Goal: Task Accomplishment & Management: Manage account settings

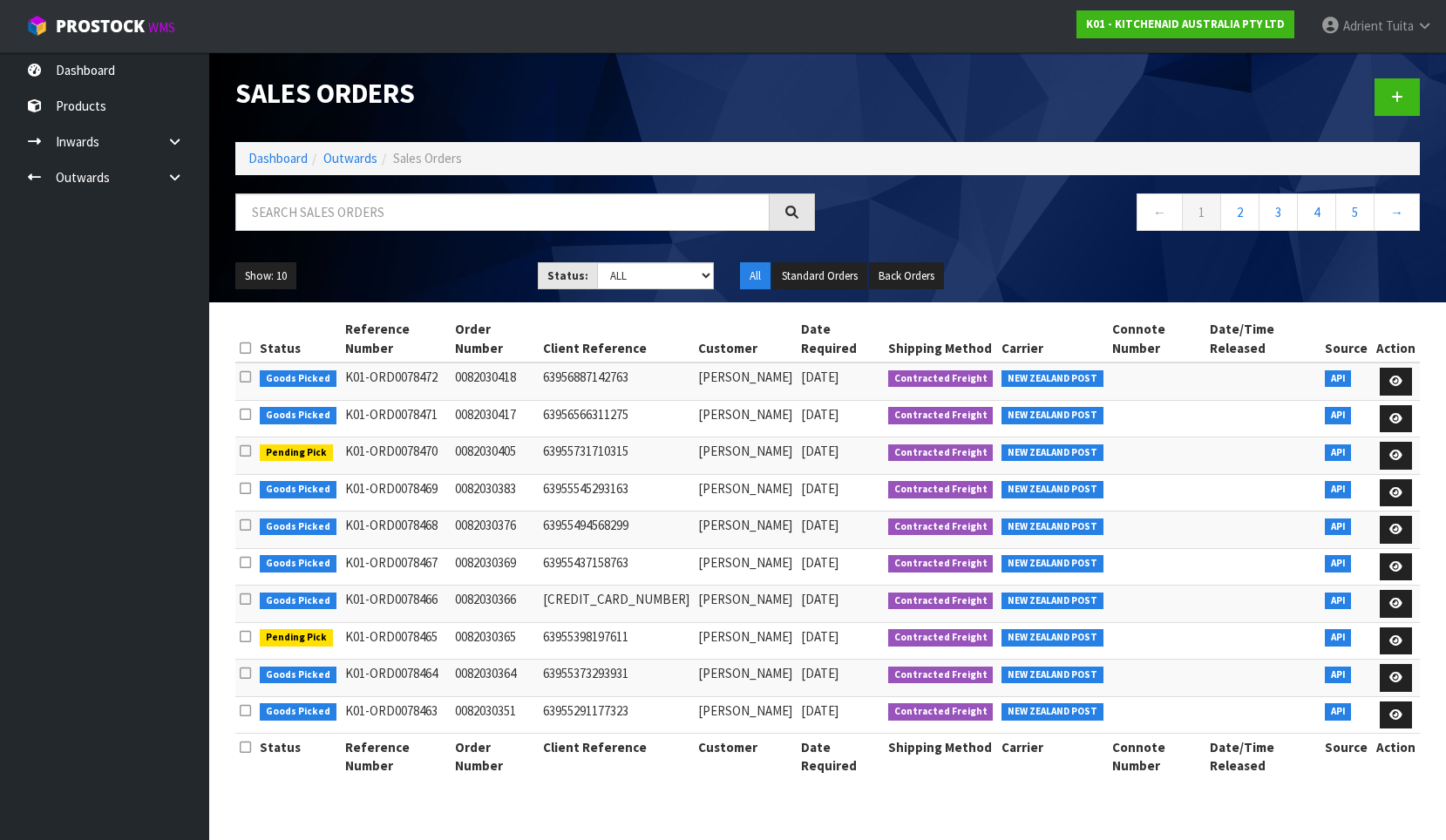
click at [475, 197] on div "Sales Orders Dashboard Outwards Sales Orders ← 1 2 3 4 5 → Show: 10 5 10 25 50 …" at bounding box center [827, 178] width 1210 height 250
click at [475, 200] on input "text" at bounding box center [502, 212] width 535 height 38
type input "8446"
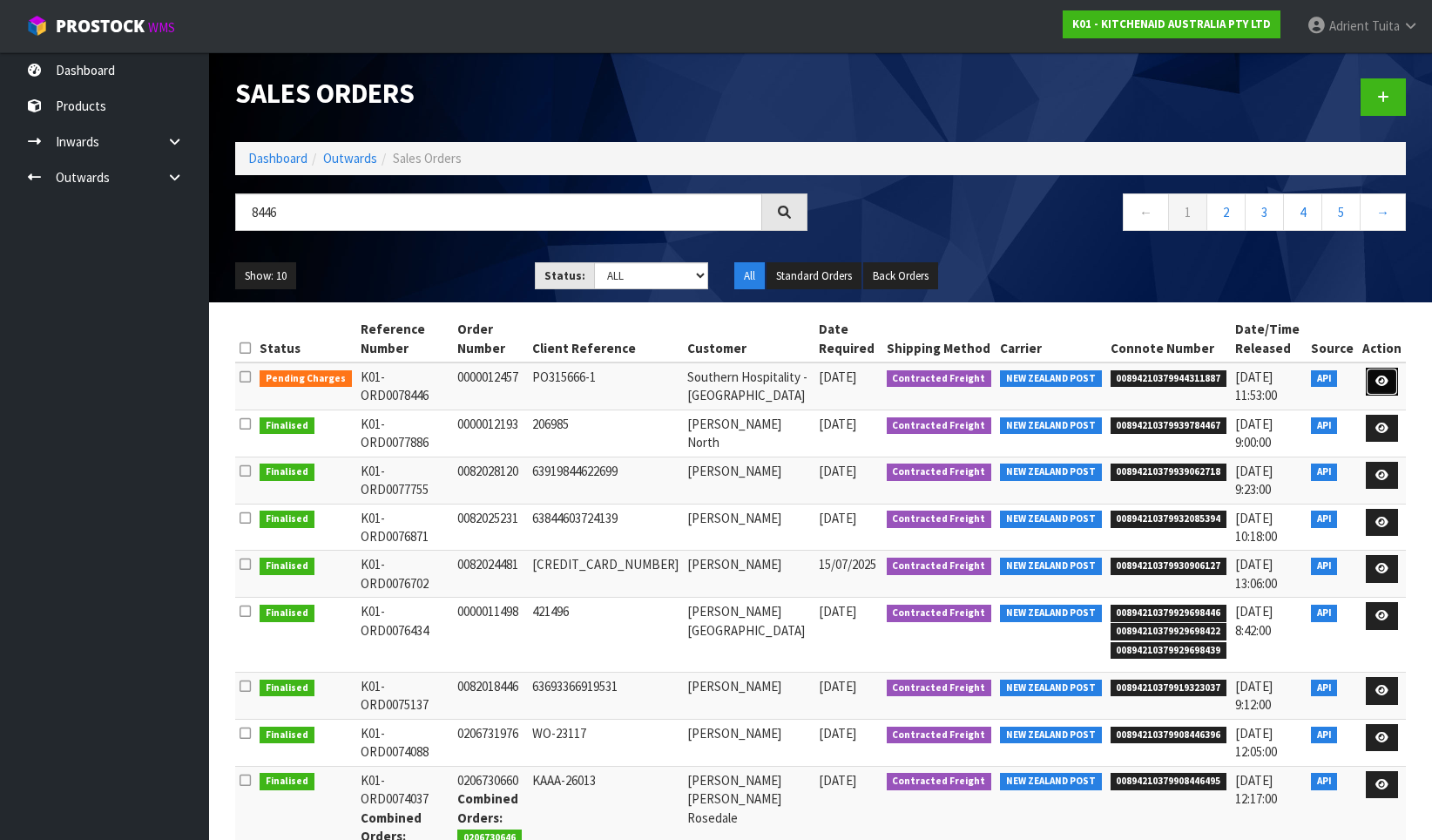
click at [1386, 380] on icon at bounding box center [1381, 381] width 13 height 11
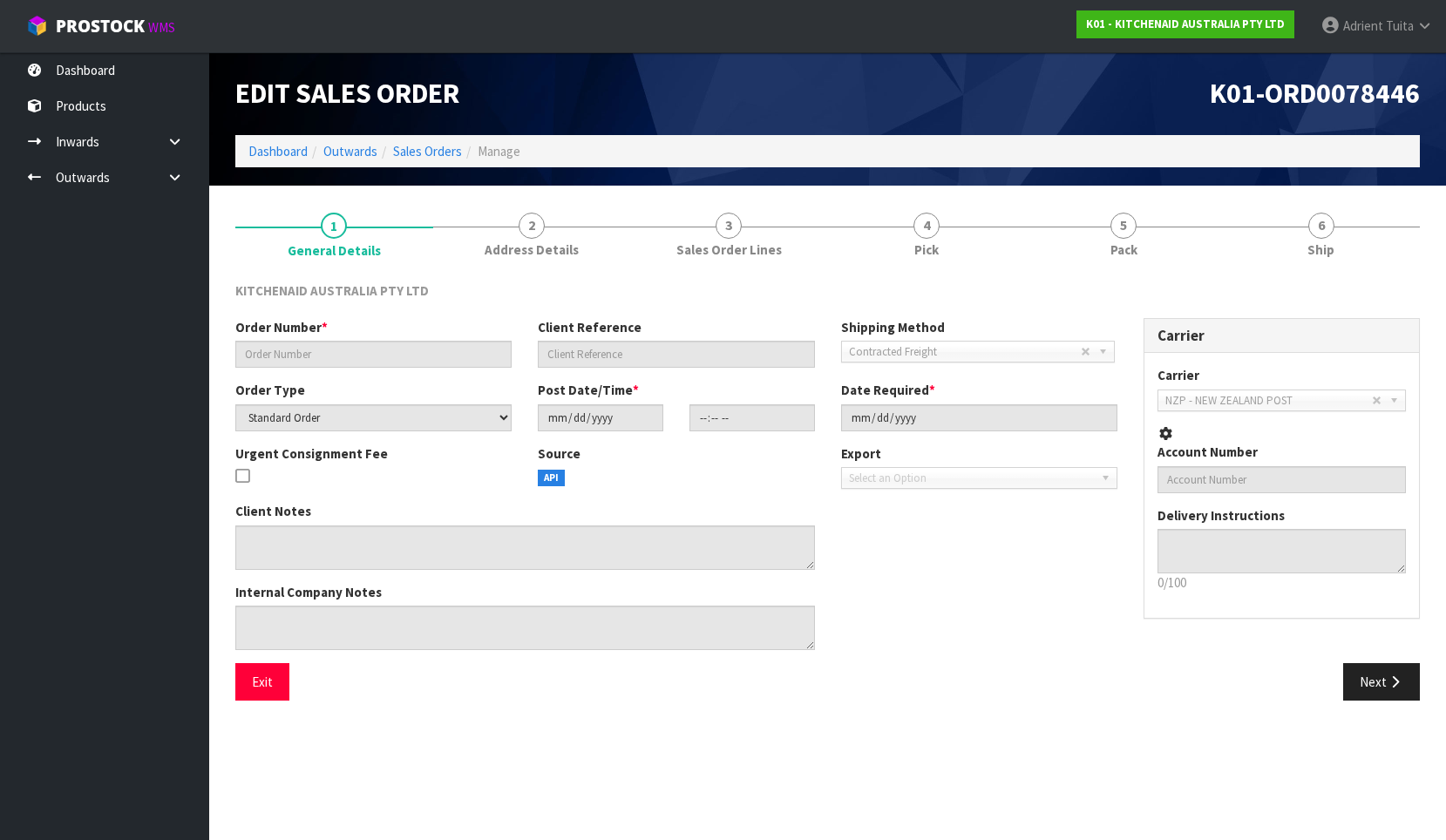
type input "0000012457"
type input "PO315666-1"
select select "number:0"
type input "[DATE]"
type input "15:32:45.000"
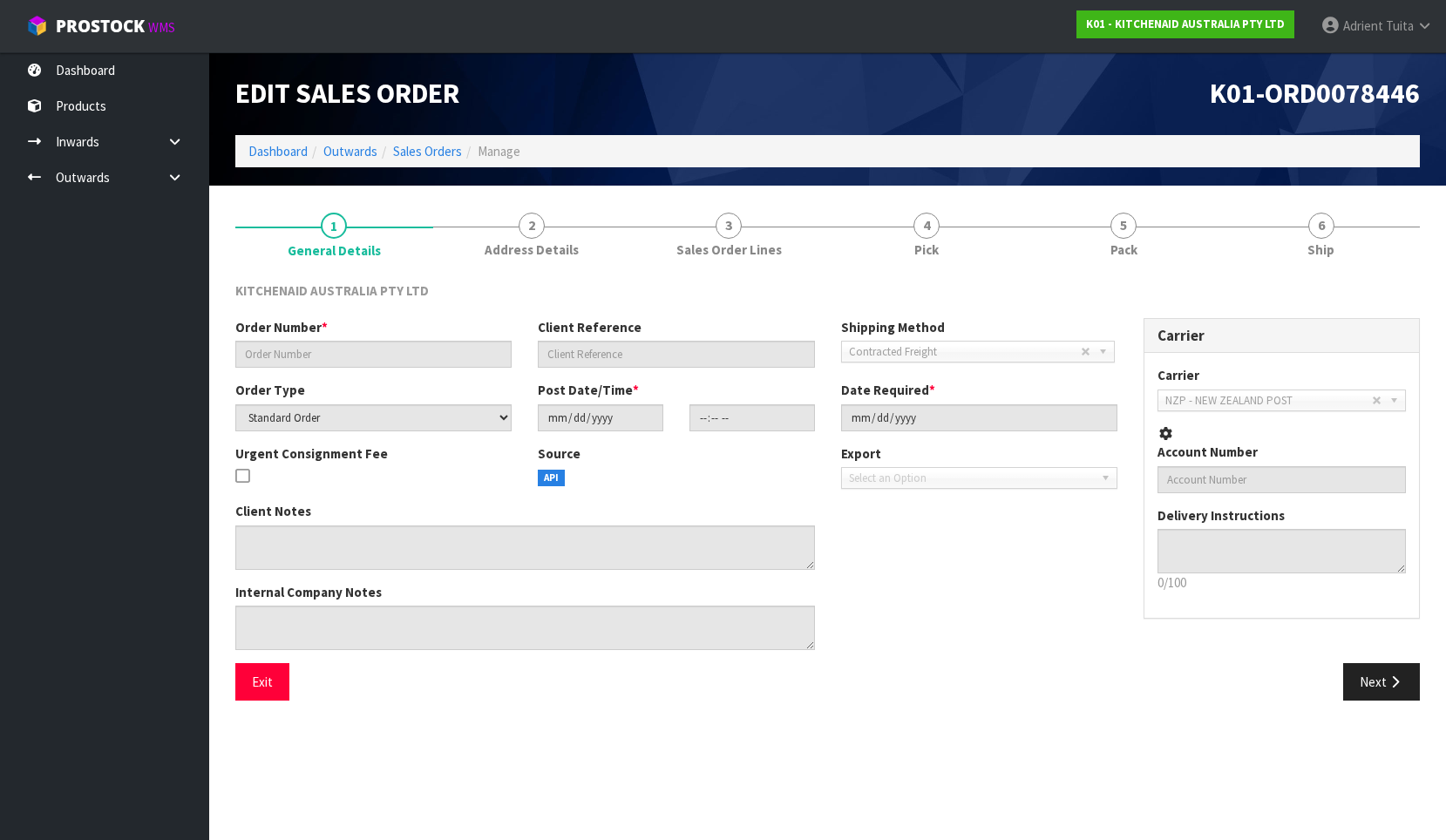
type input "[DATE]"
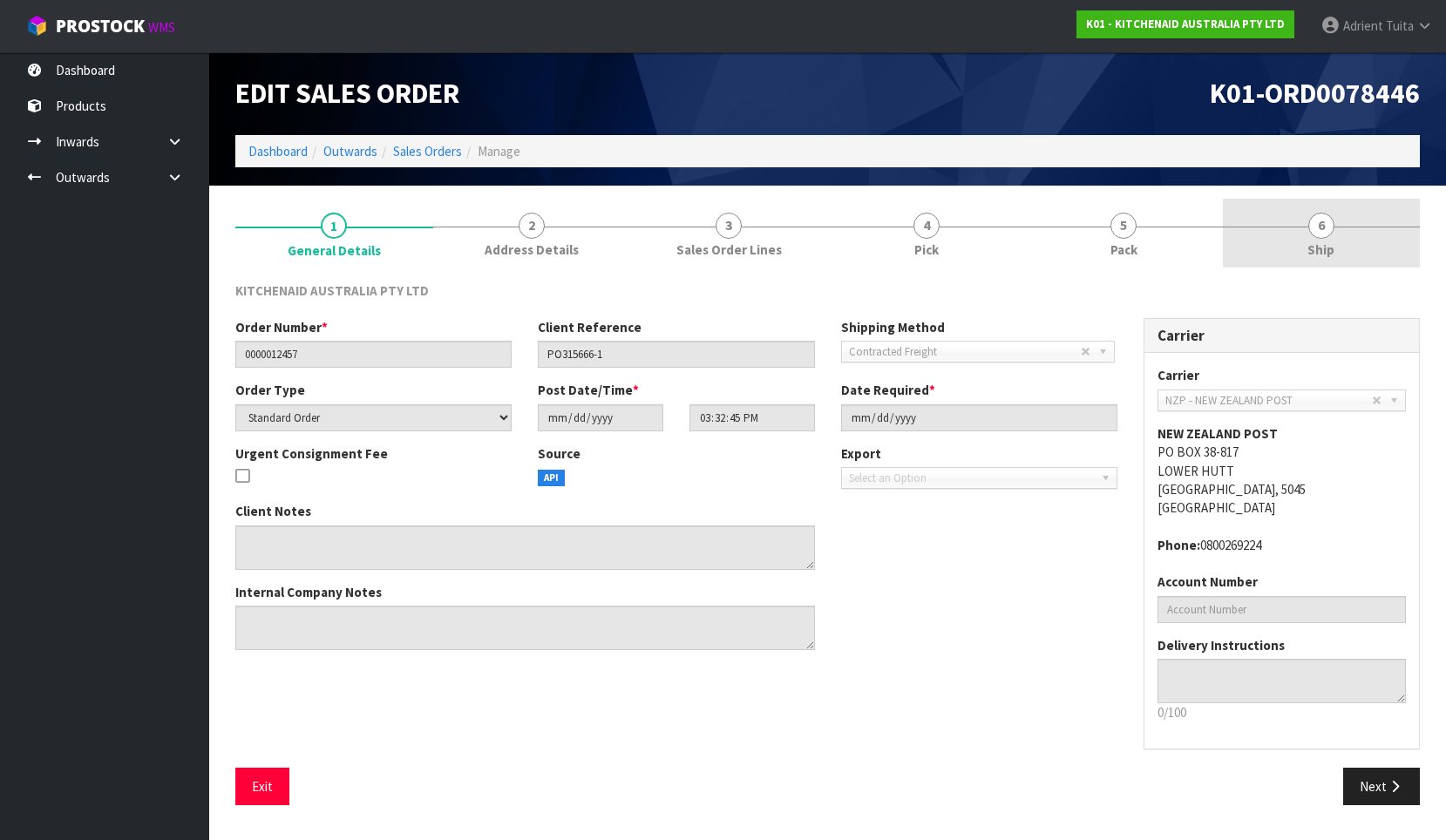
click at [1310, 224] on span "6" at bounding box center [1321, 225] width 26 height 26
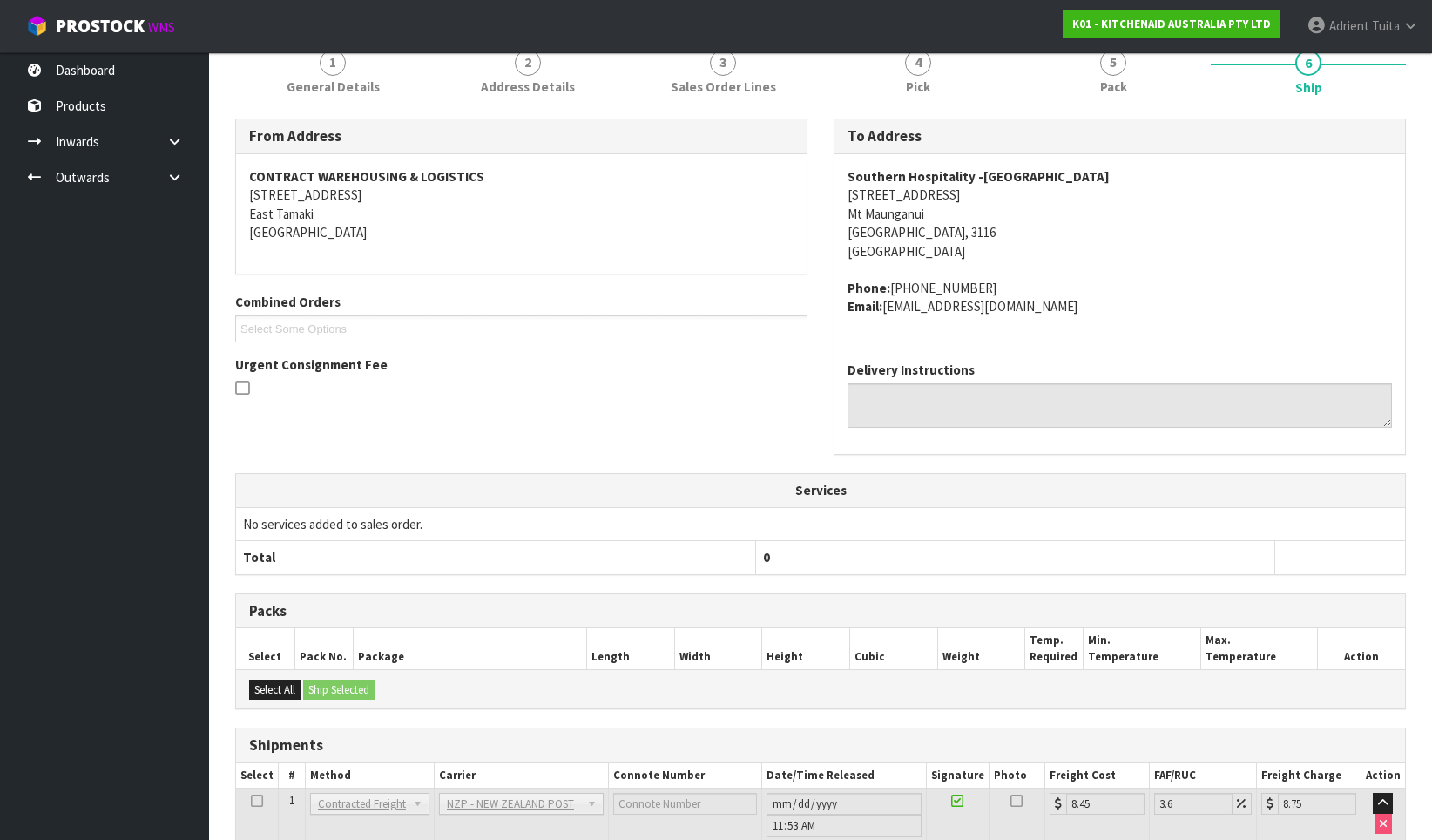
scroll to position [290, 0]
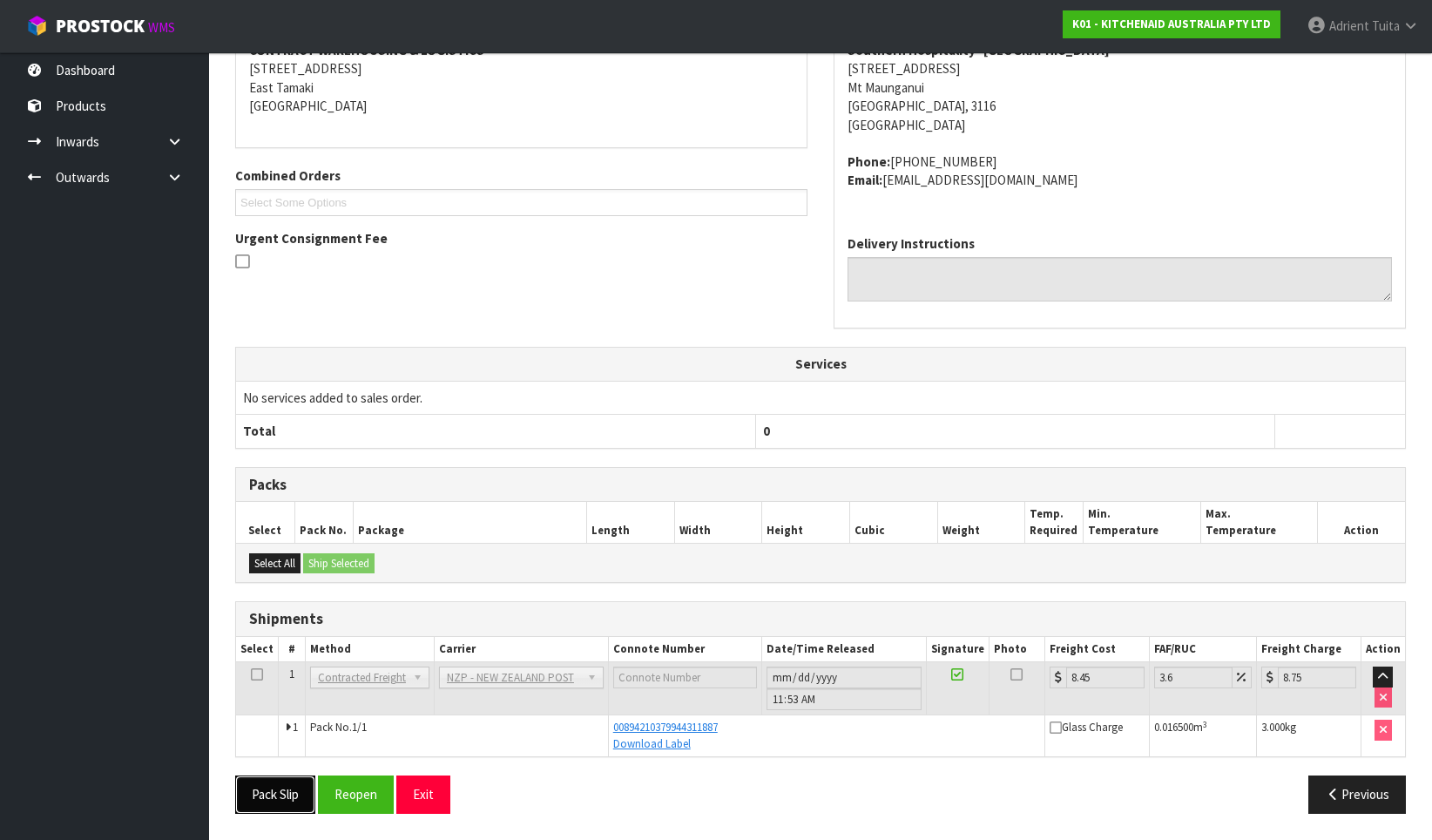
click at [254, 791] on button "Pack Slip" at bounding box center [275, 794] width 80 height 38
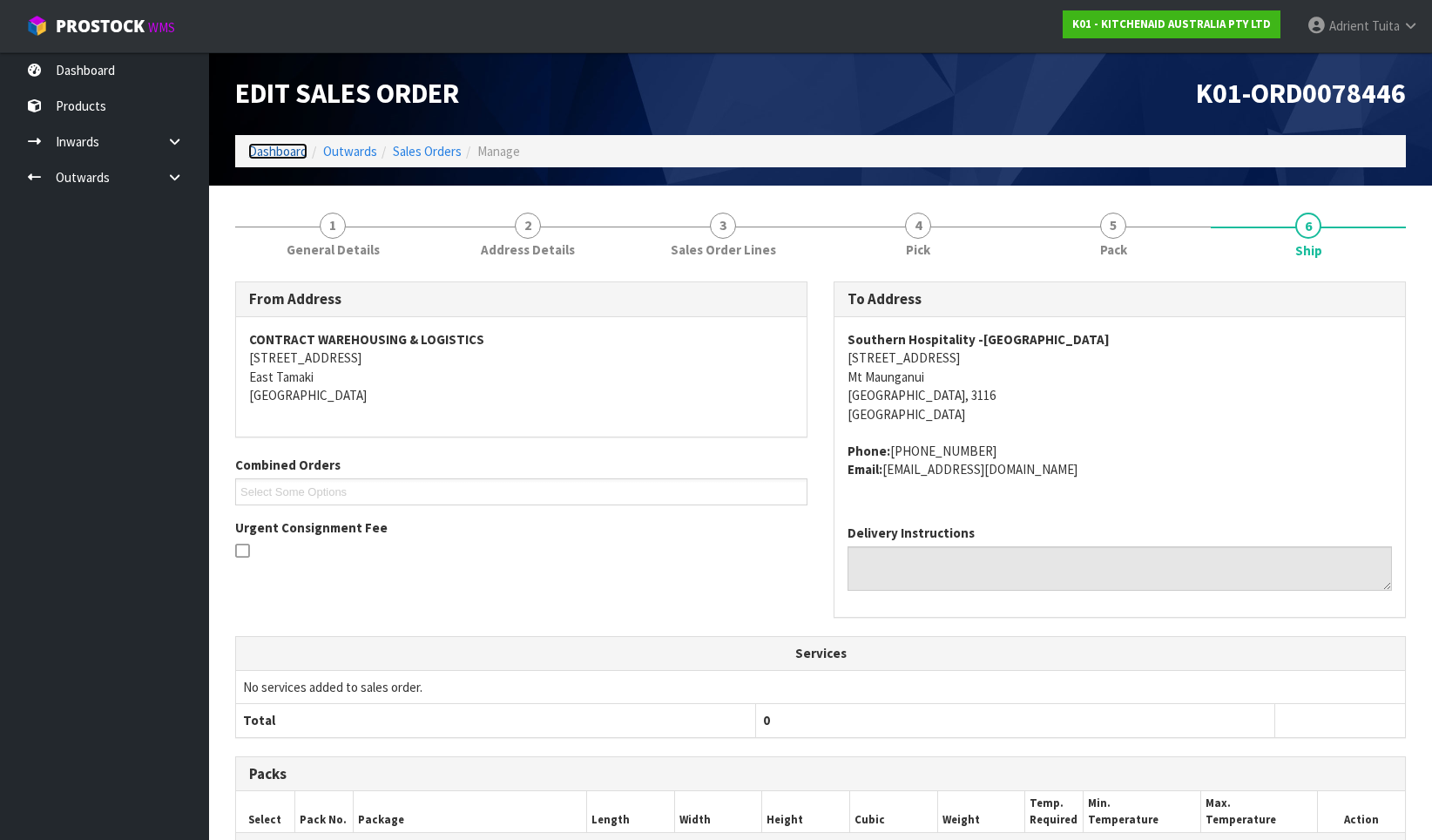
click at [268, 156] on link "Dashboard" at bounding box center [278, 151] width 60 height 17
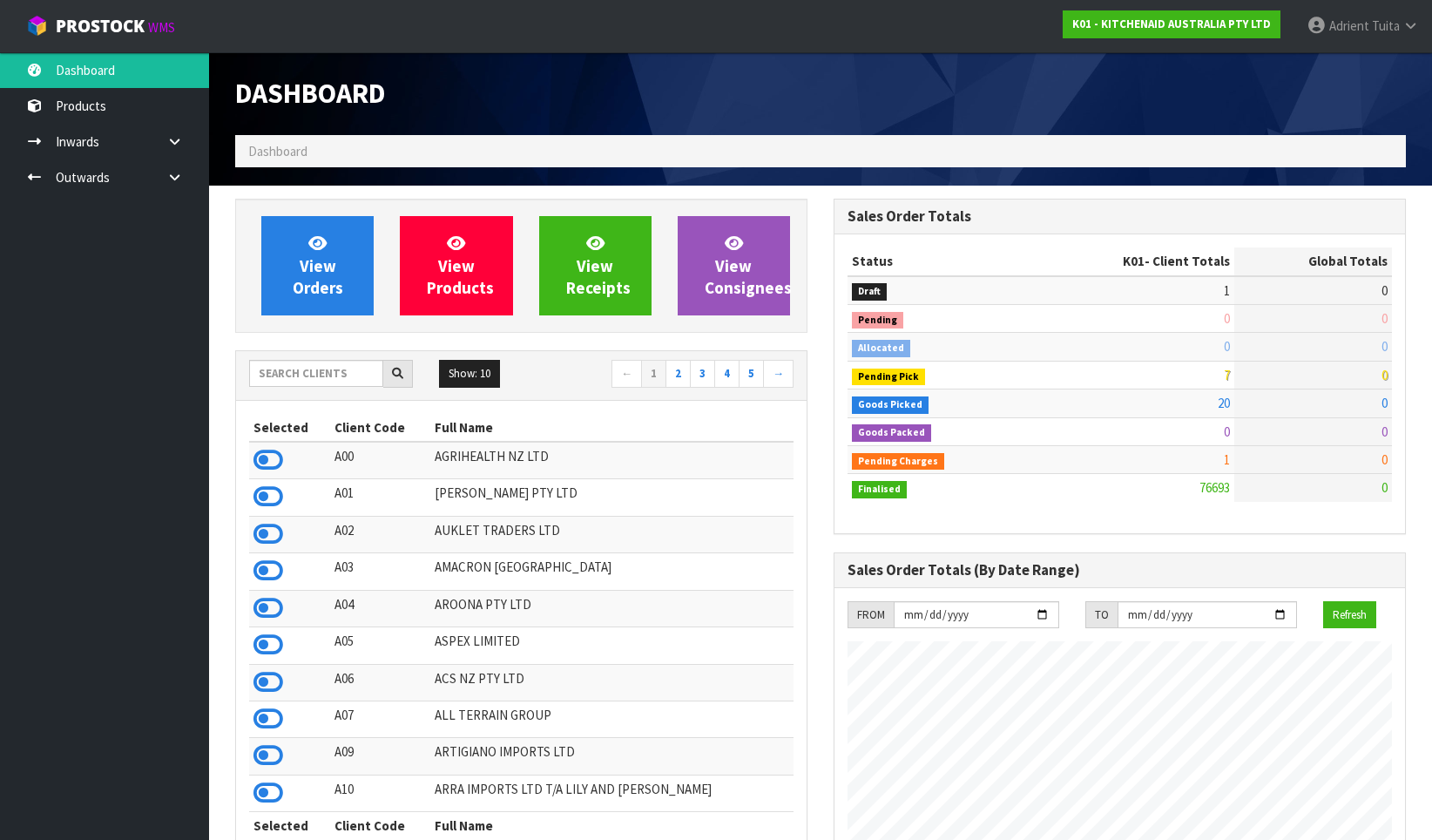
scroll to position [1320, 599]
click at [322, 273] on span "View Orders" at bounding box center [317, 266] width 51 height 65
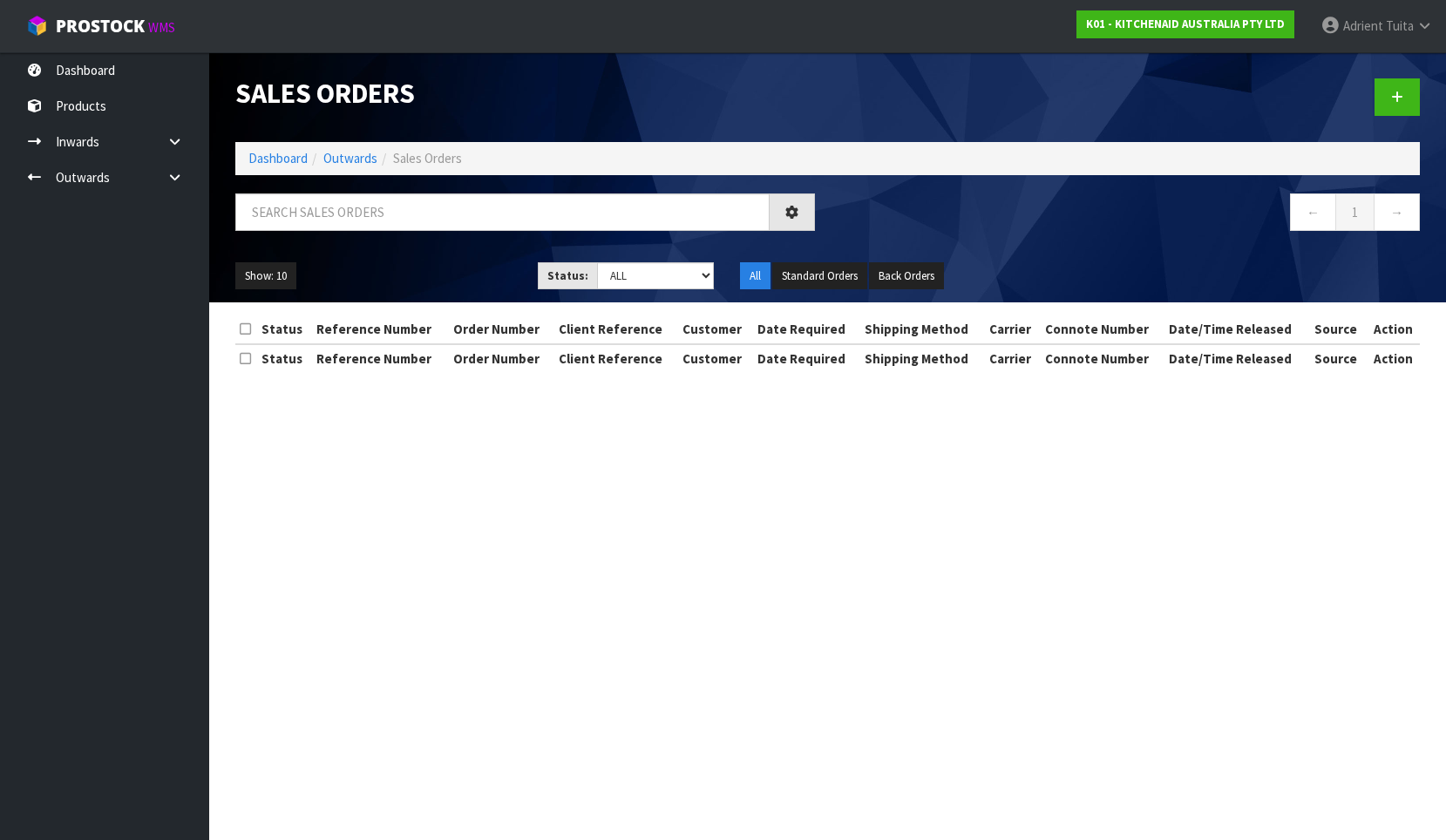
click at [361, 242] on div at bounding box center [525, 218] width 606 height 51
click at [376, 209] on input "text" at bounding box center [502, 212] width 535 height 38
type input "8455"
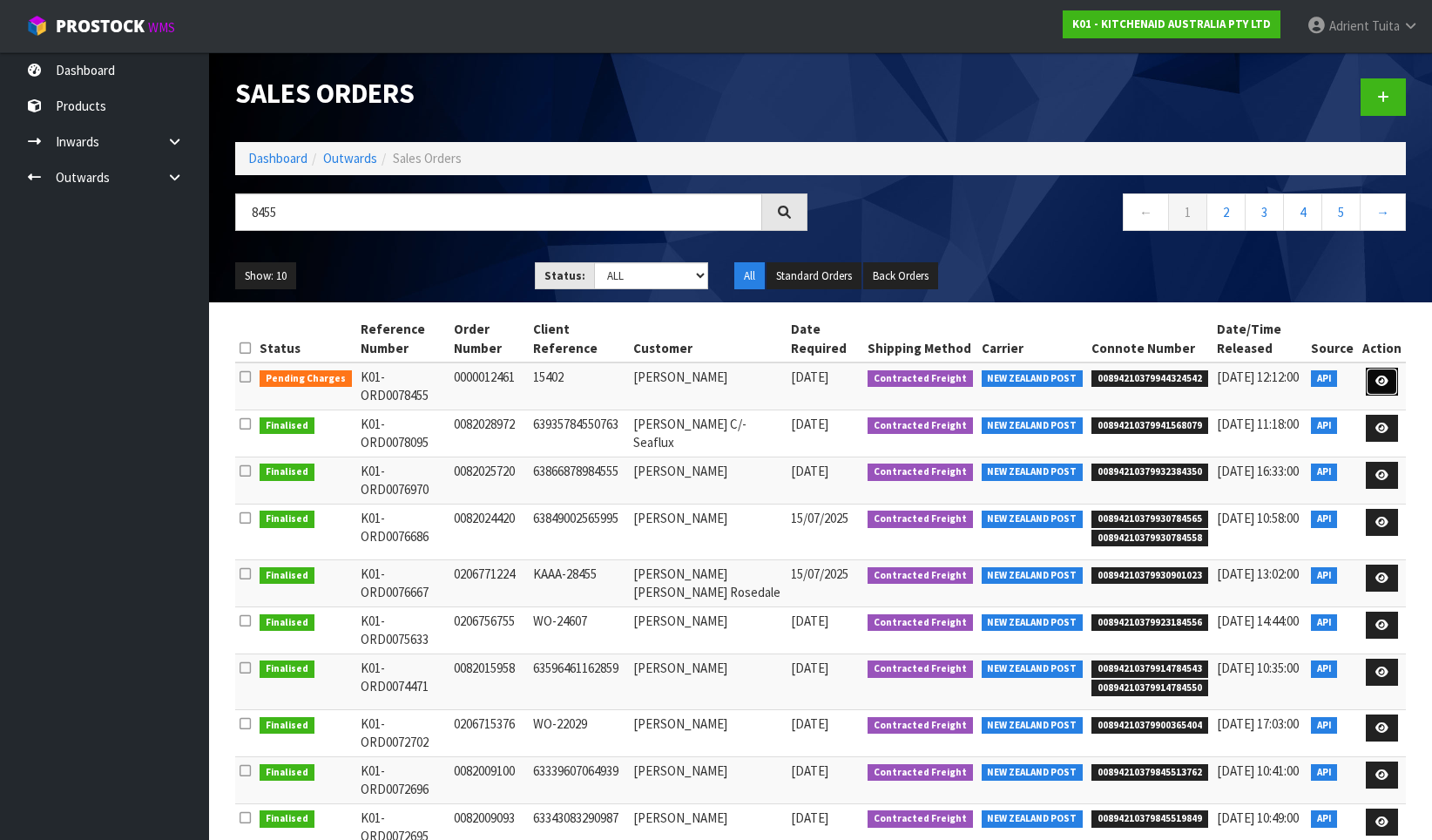
click at [1384, 388] on link at bounding box center [1382, 382] width 33 height 28
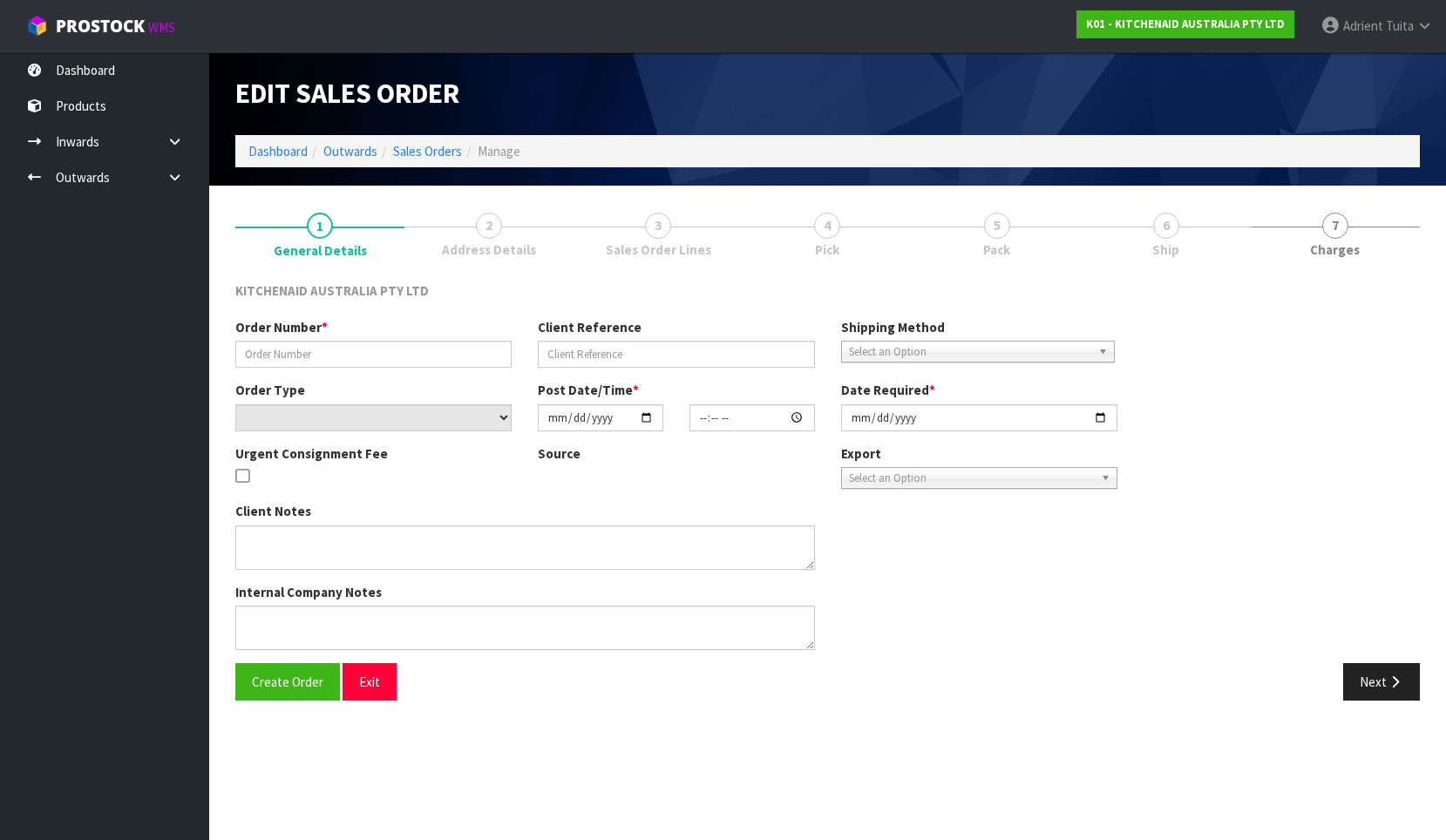
type input "0000012461"
type input "15402"
select select "number:0"
type input "[DATE]"
type input "19:32:34.000"
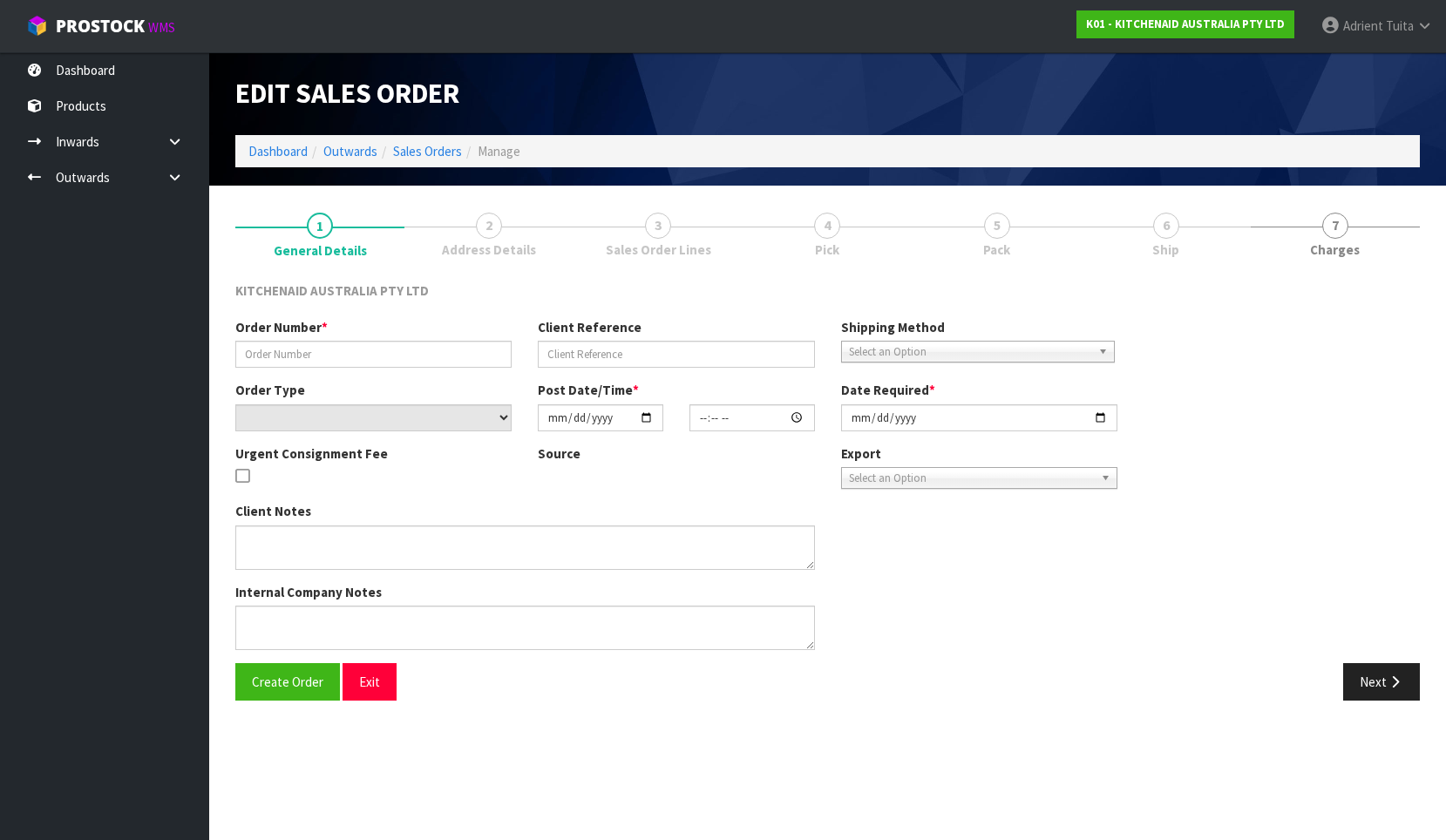
type input "[DATE]"
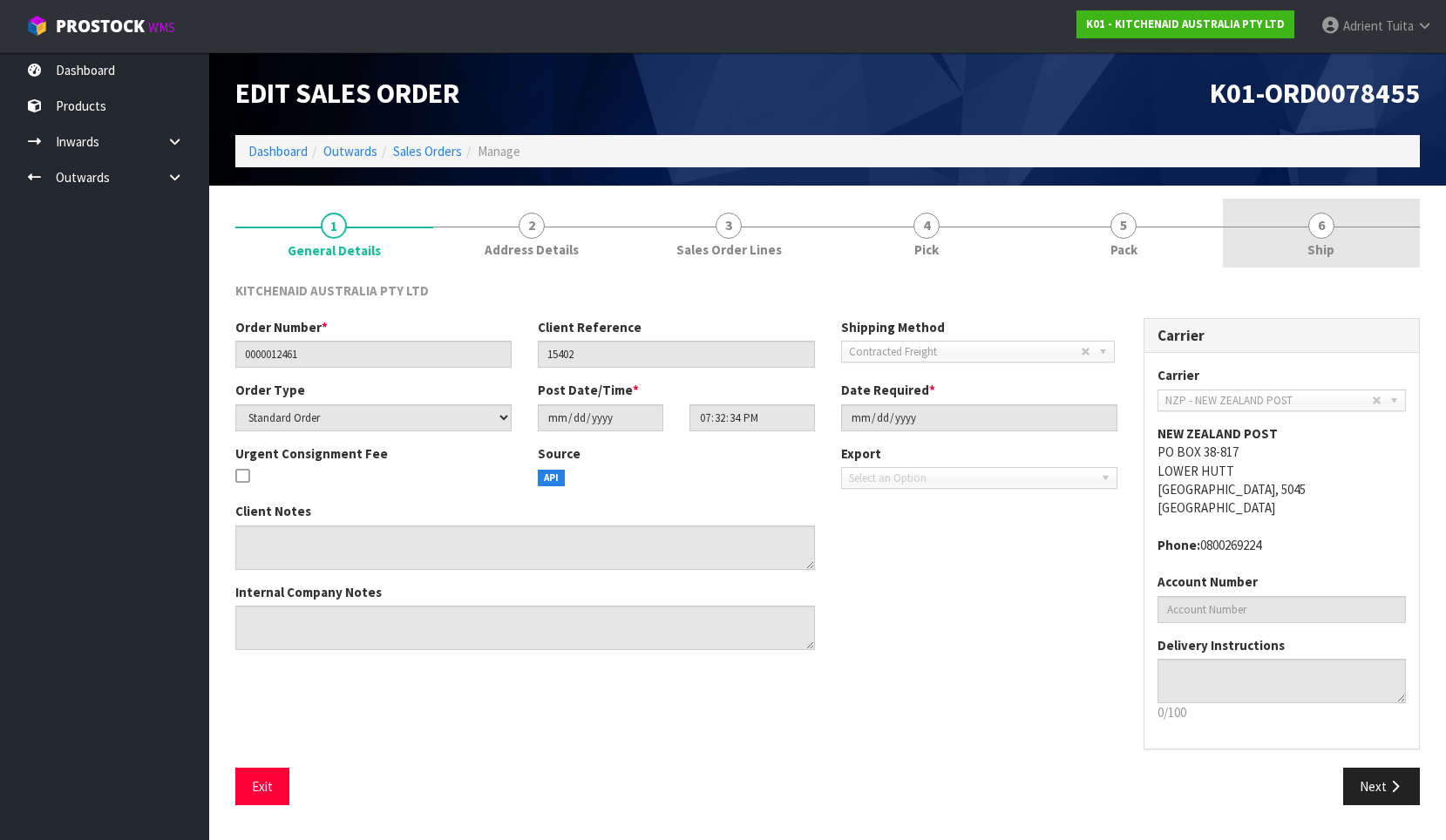
click at [1329, 231] on span "6" at bounding box center [1321, 225] width 26 height 26
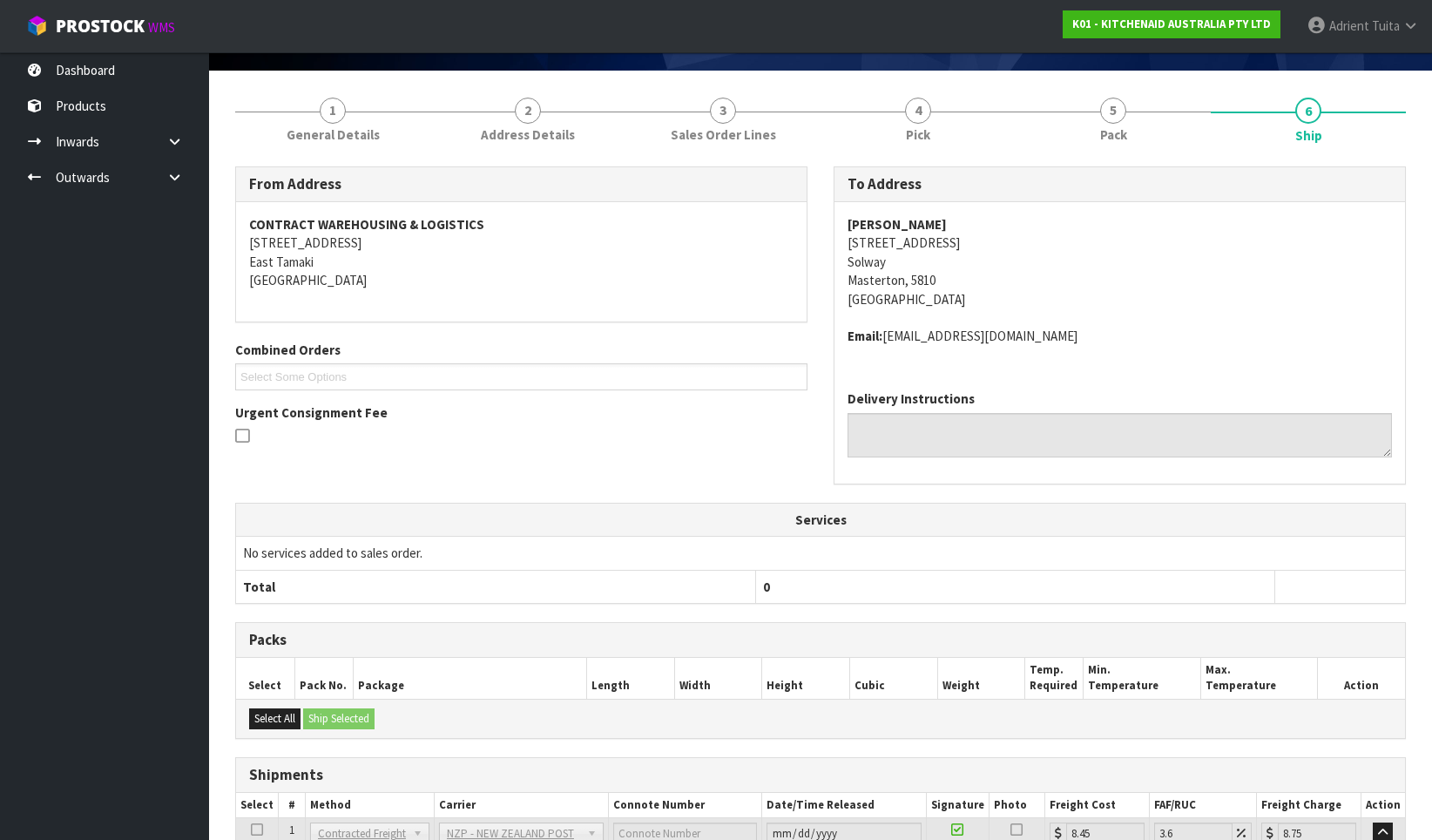
scroll to position [270, 0]
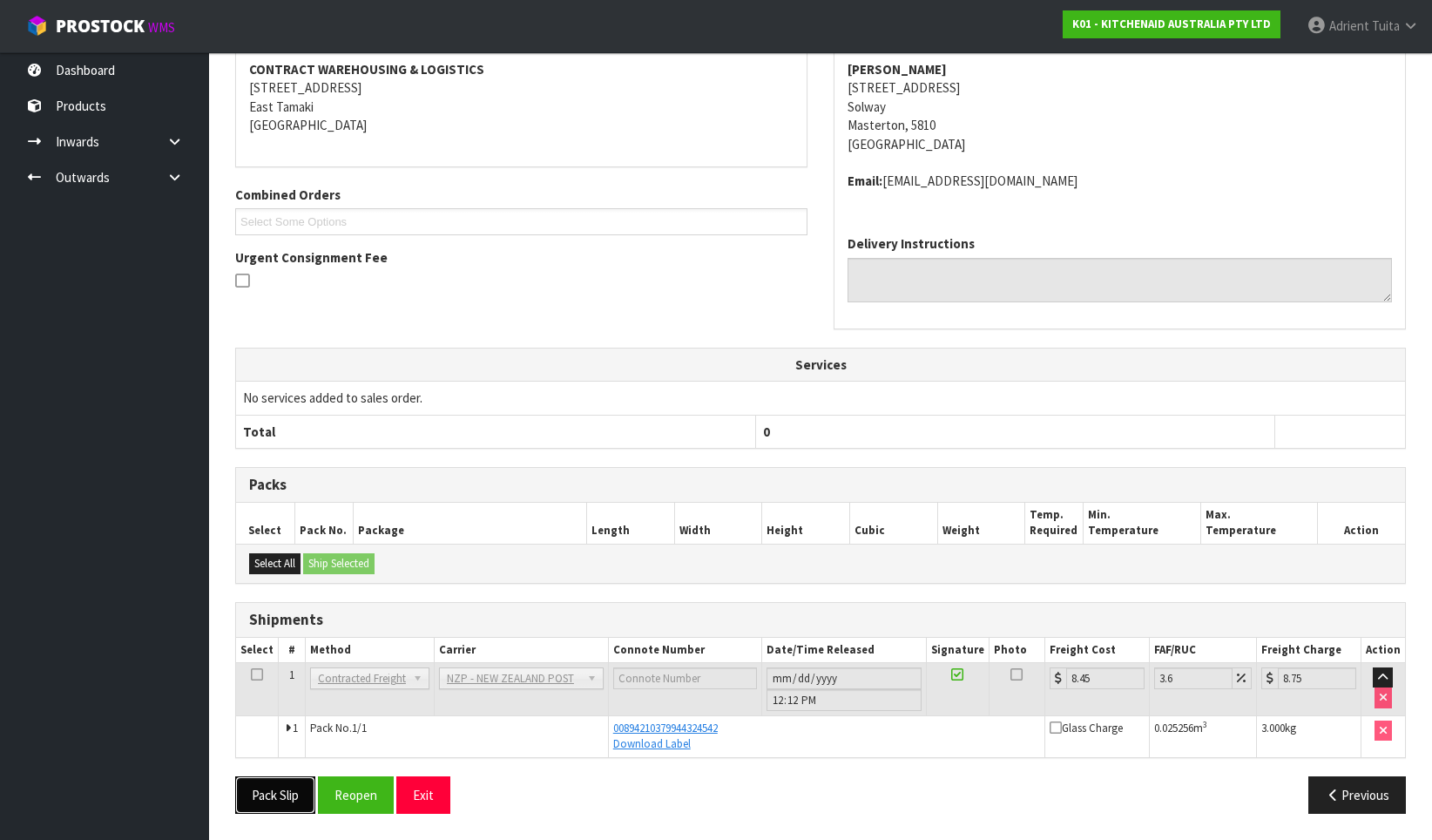
click at [248, 782] on button "Pack Slip" at bounding box center [275, 795] width 80 height 38
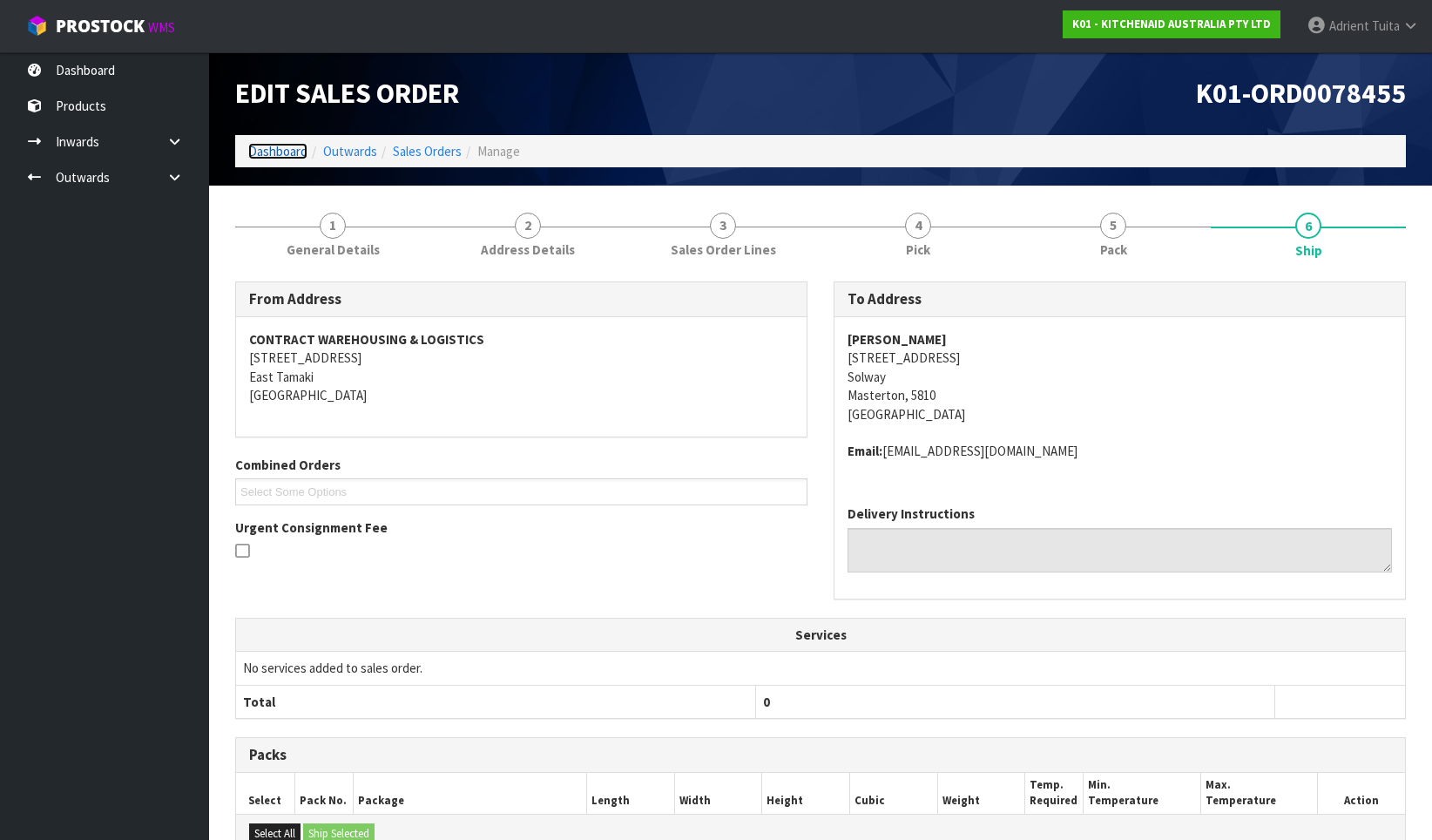
click at [281, 157] on link "Dashboard" at bounding box center [278, 151] width 60 height 17
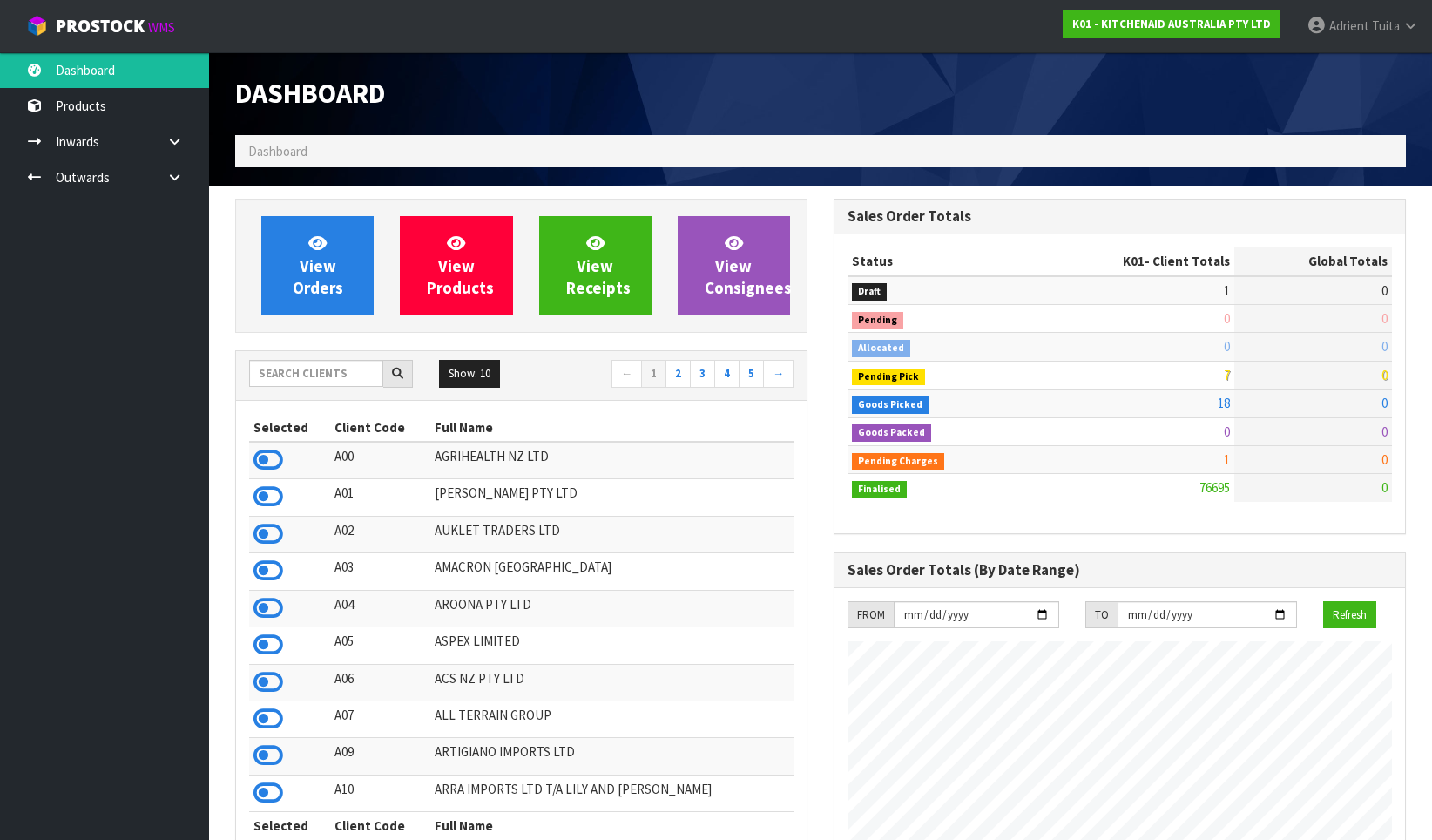
scroll to position [1320, 599]
click at [298, 262] on link "View Orders" at bounding box center [317, 266] width 112 height 99
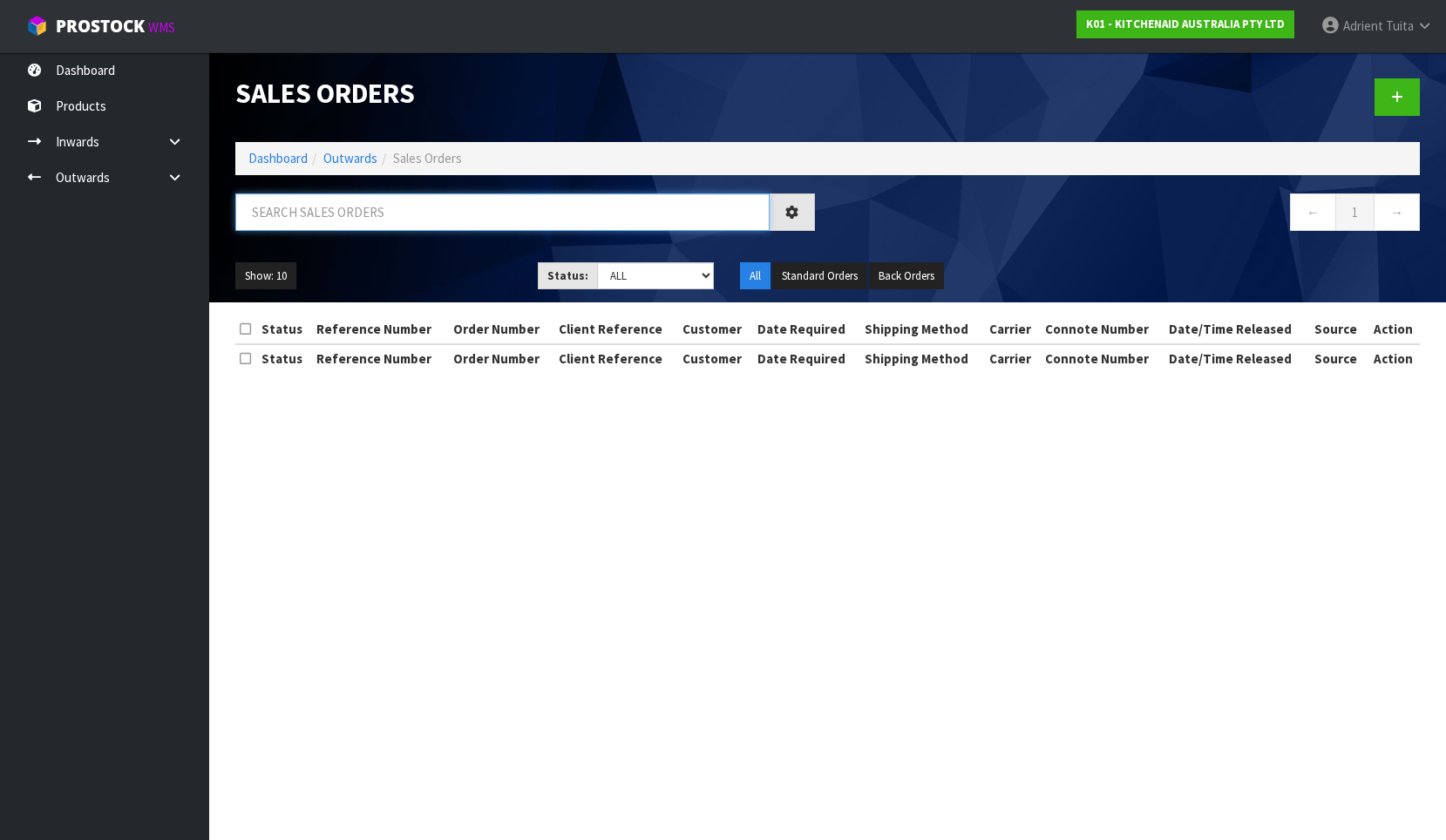
click at [318, 222] on input "text" at bounding box center [502, 212] width 535 height 38
type input "8459"
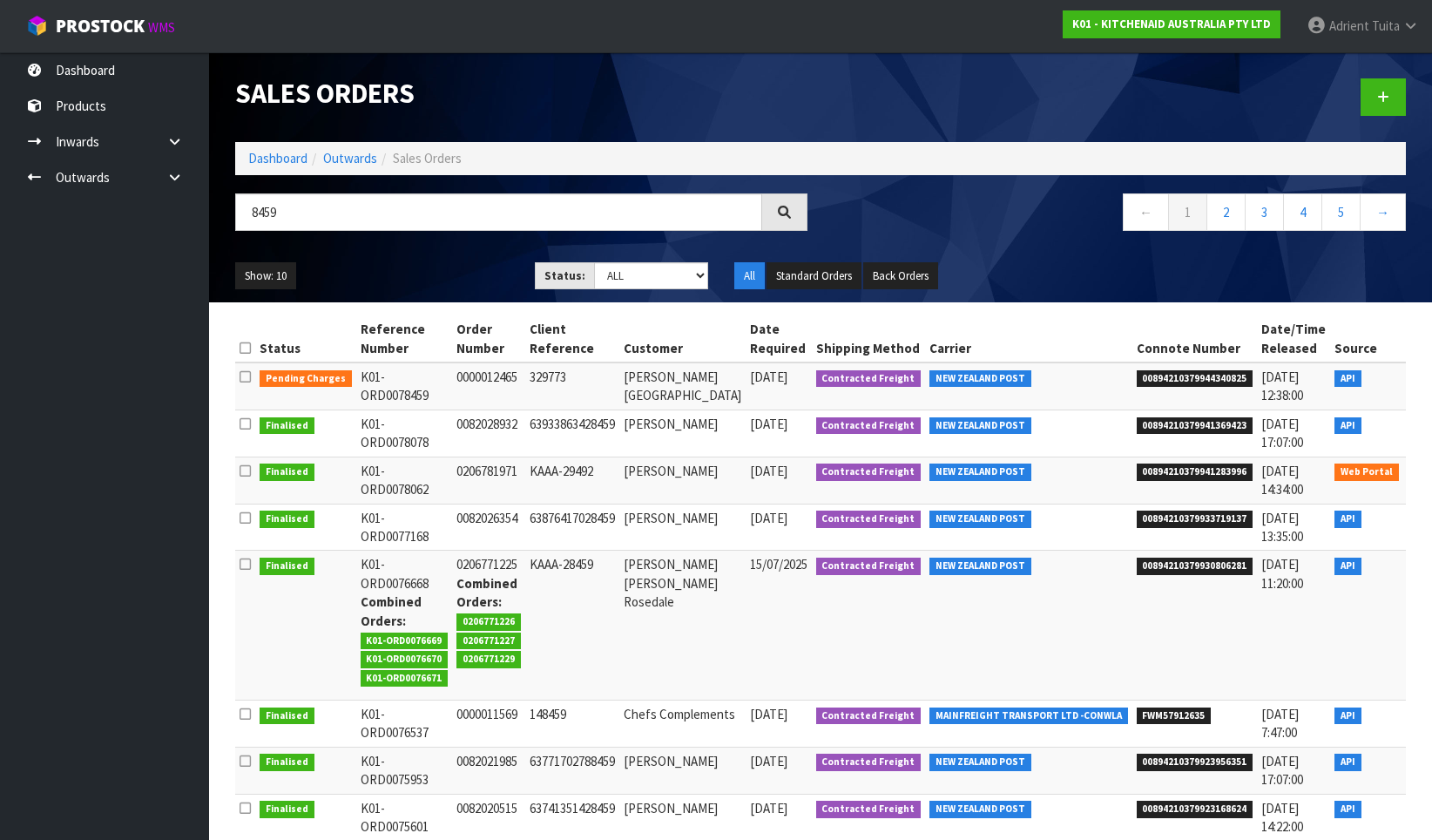
click at [1421, 382] on icon at bounding box center [1427, 381] width 13 height 11
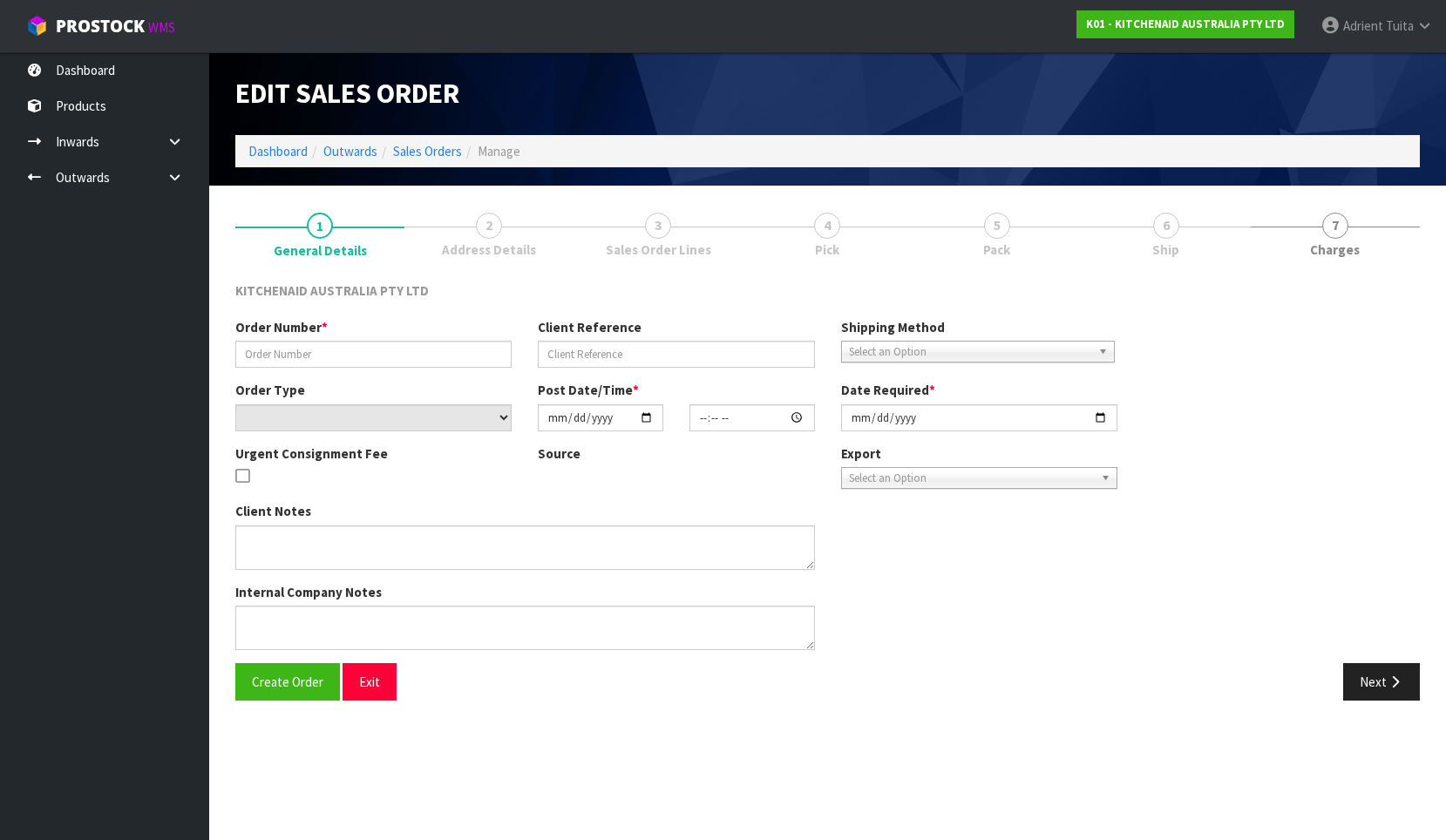
type input "0000012465"
type input "329773"
select select "number:0"
type input "[DATE]"
type input "19:32:40.000"
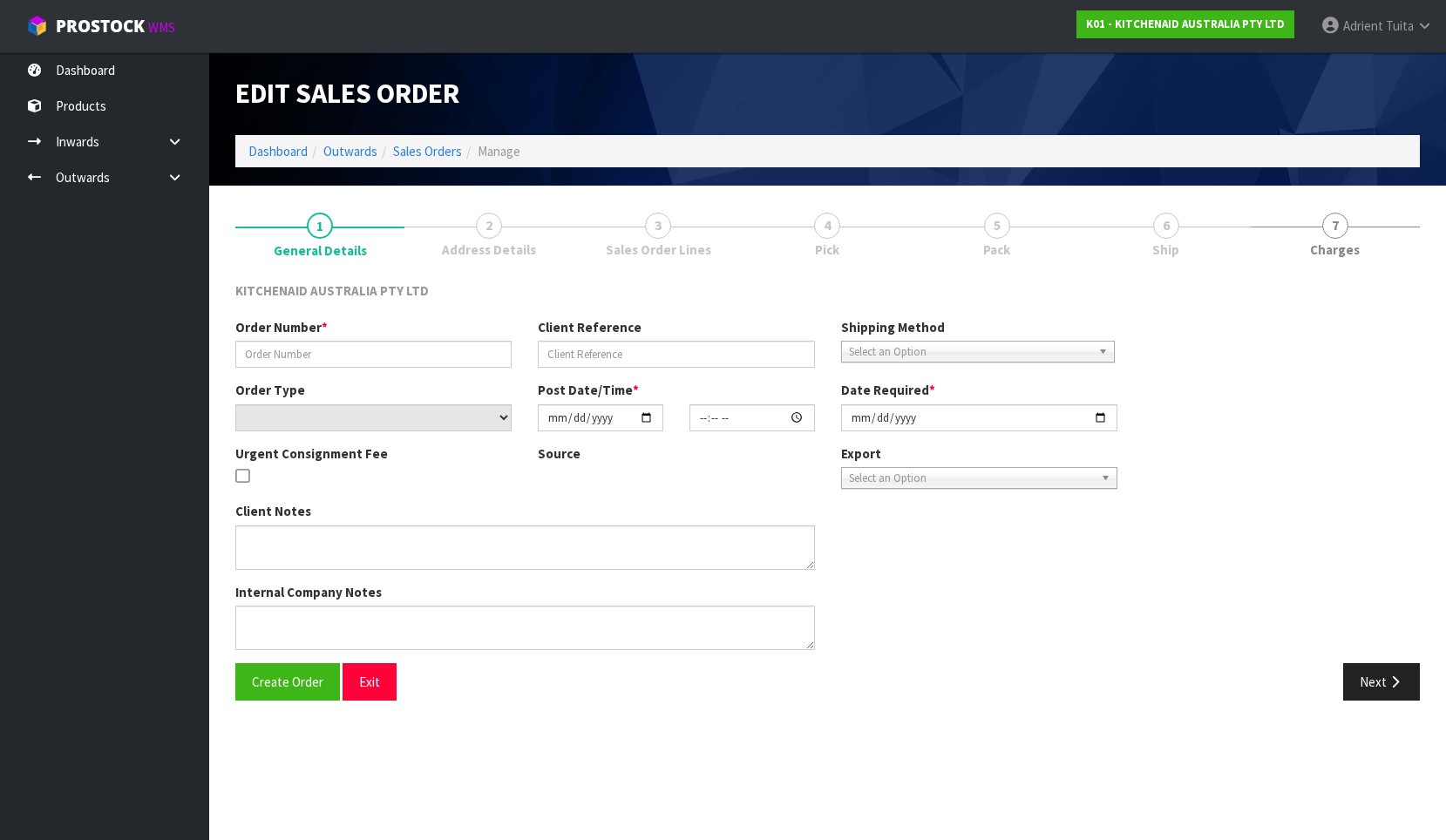
type input "[DATE]"
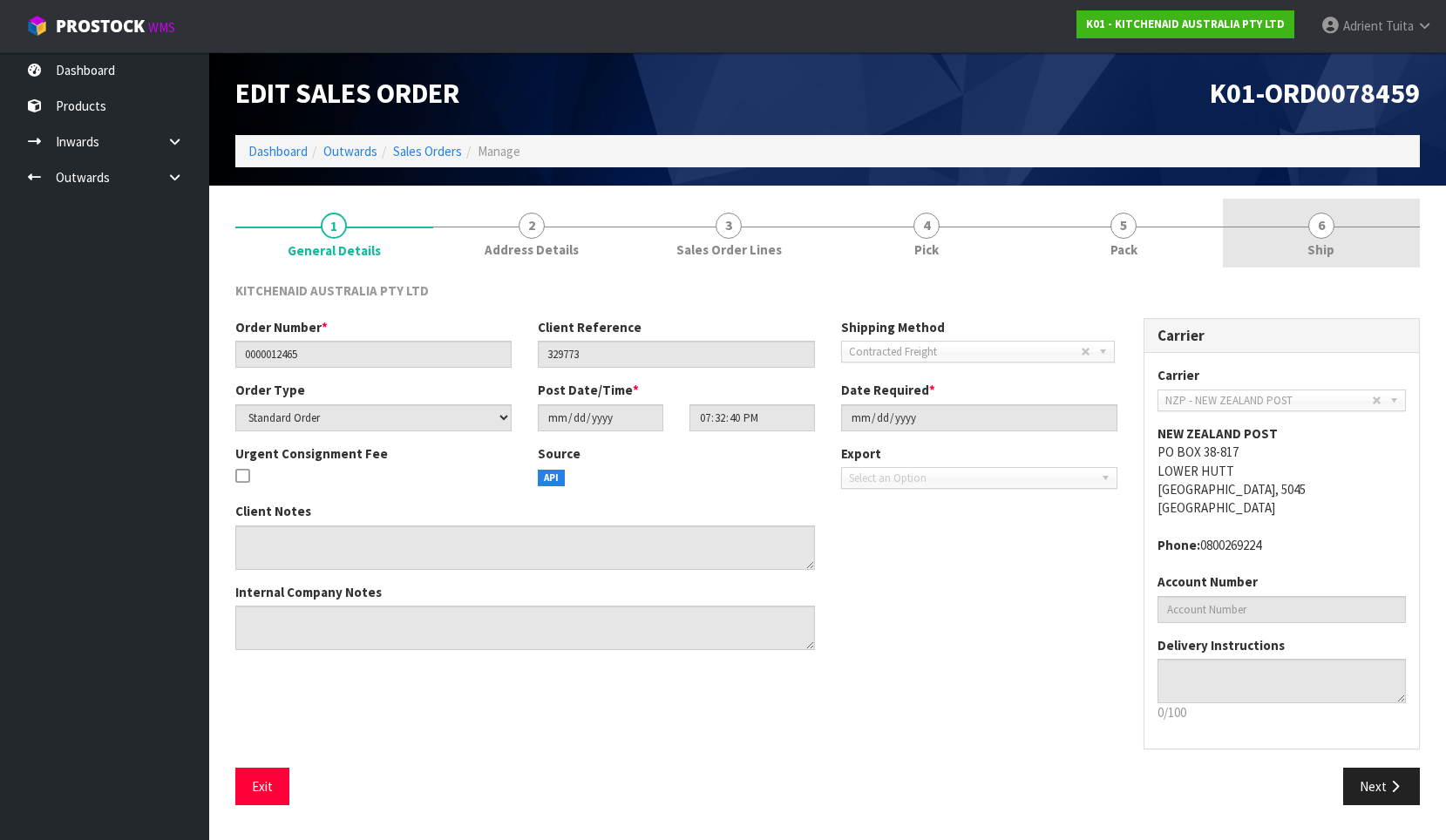
click at [1315, 243] on span "Ship" at bounding box center [1320, 249] width 27 height 18
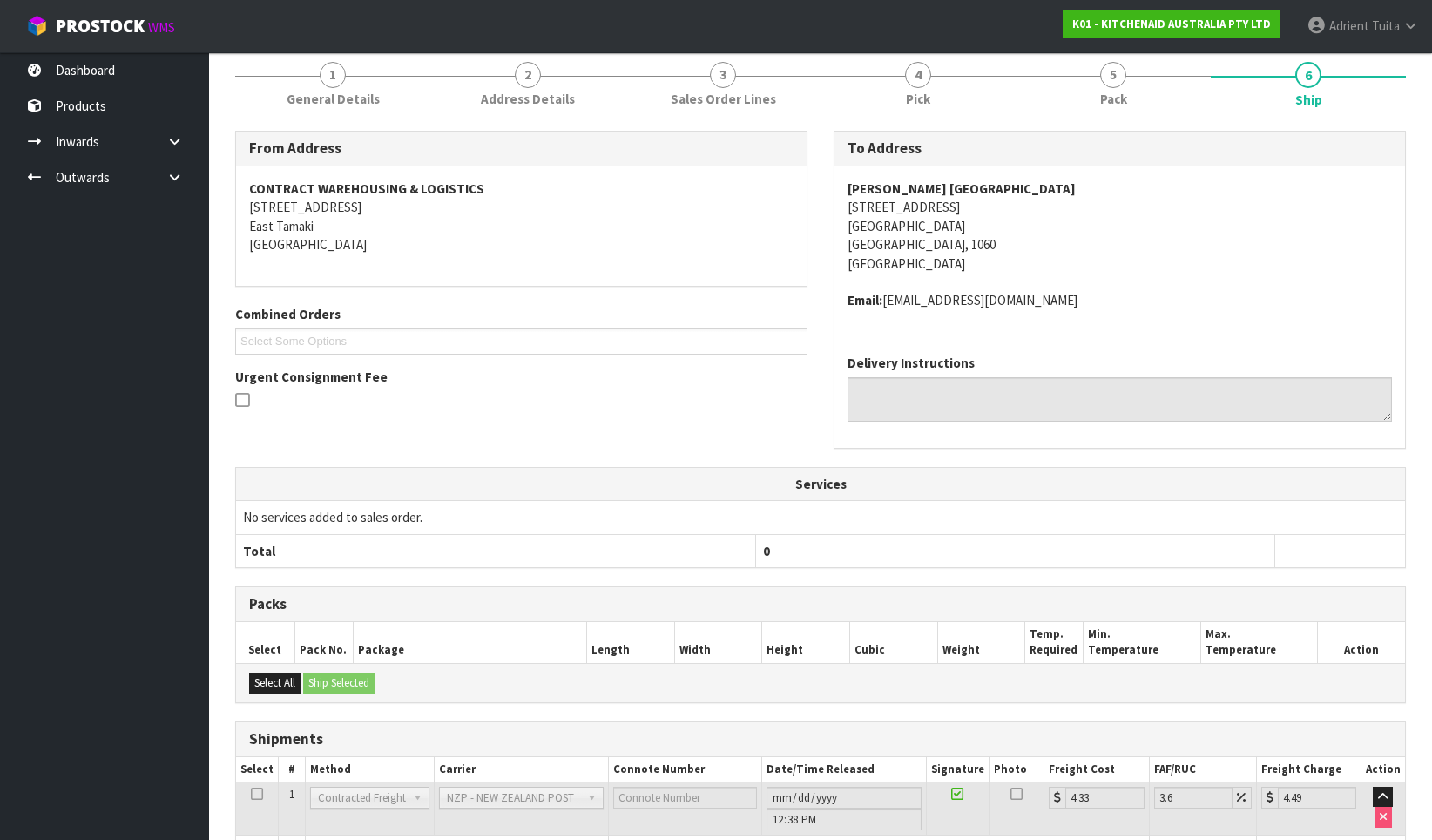
scroll to position [270, 0]
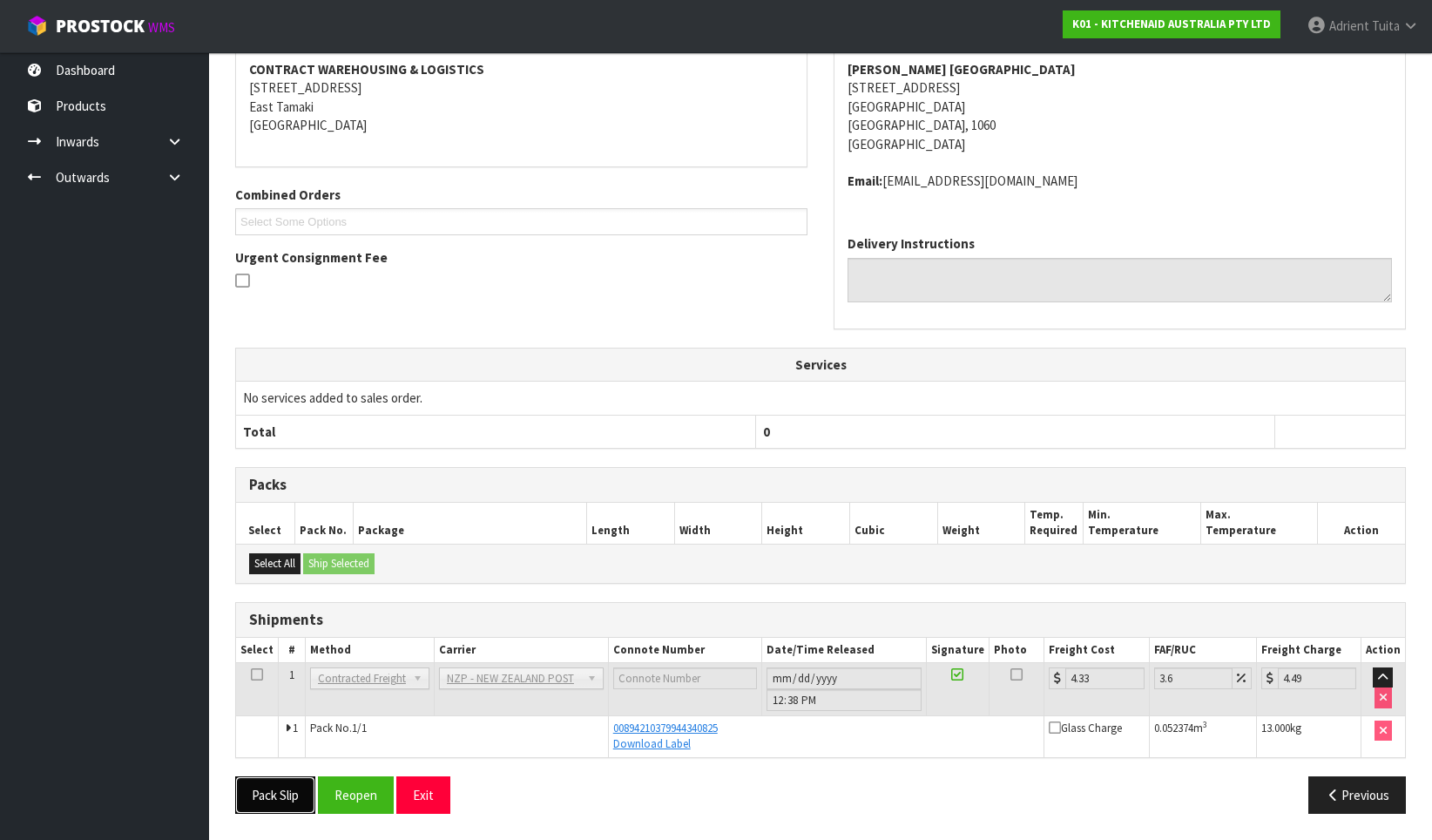
click at [269, 785] on button "Pack Slip" at bounding box center [275, 795] width 80 height 38
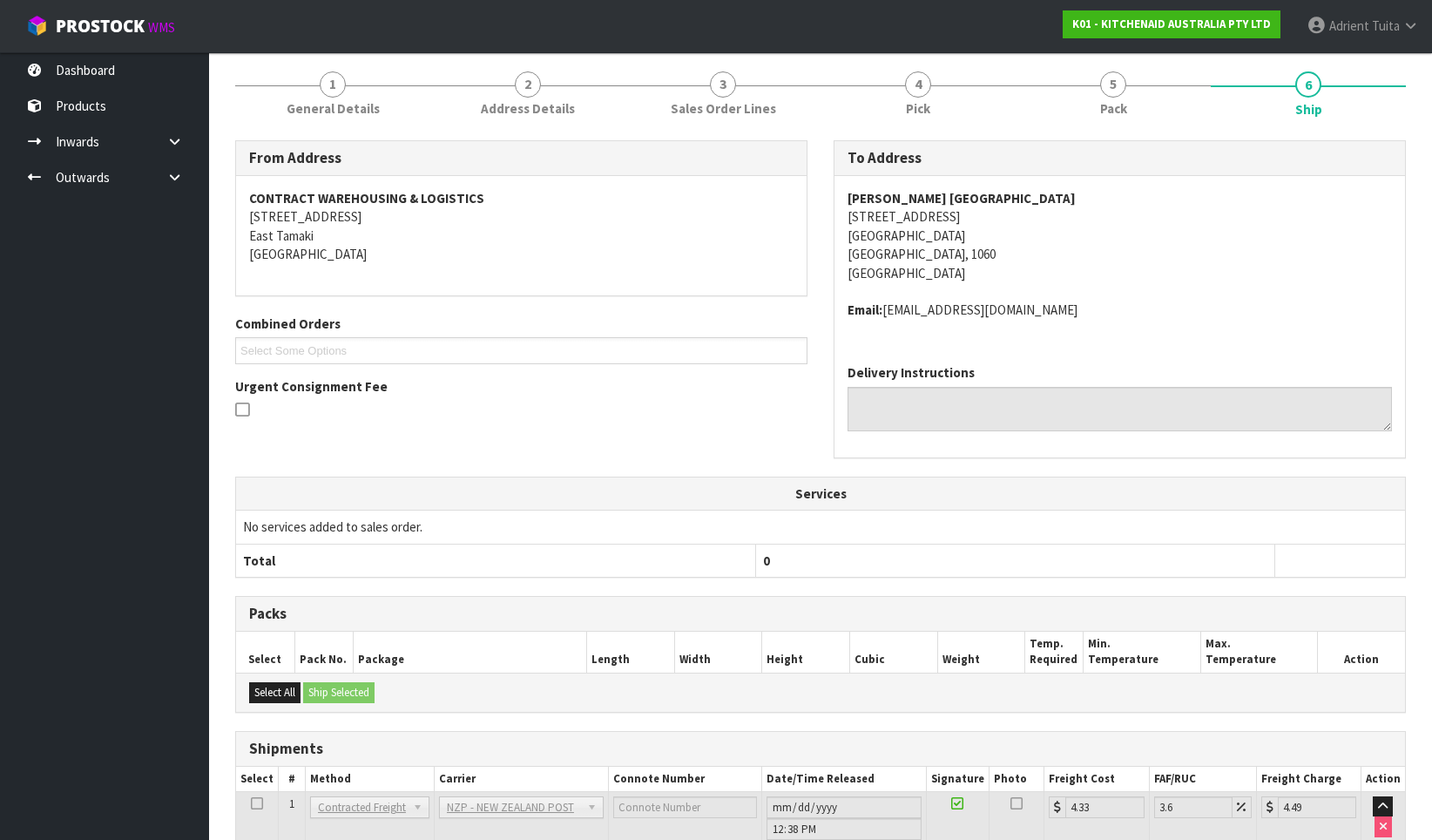
scroll to position [0, 0]
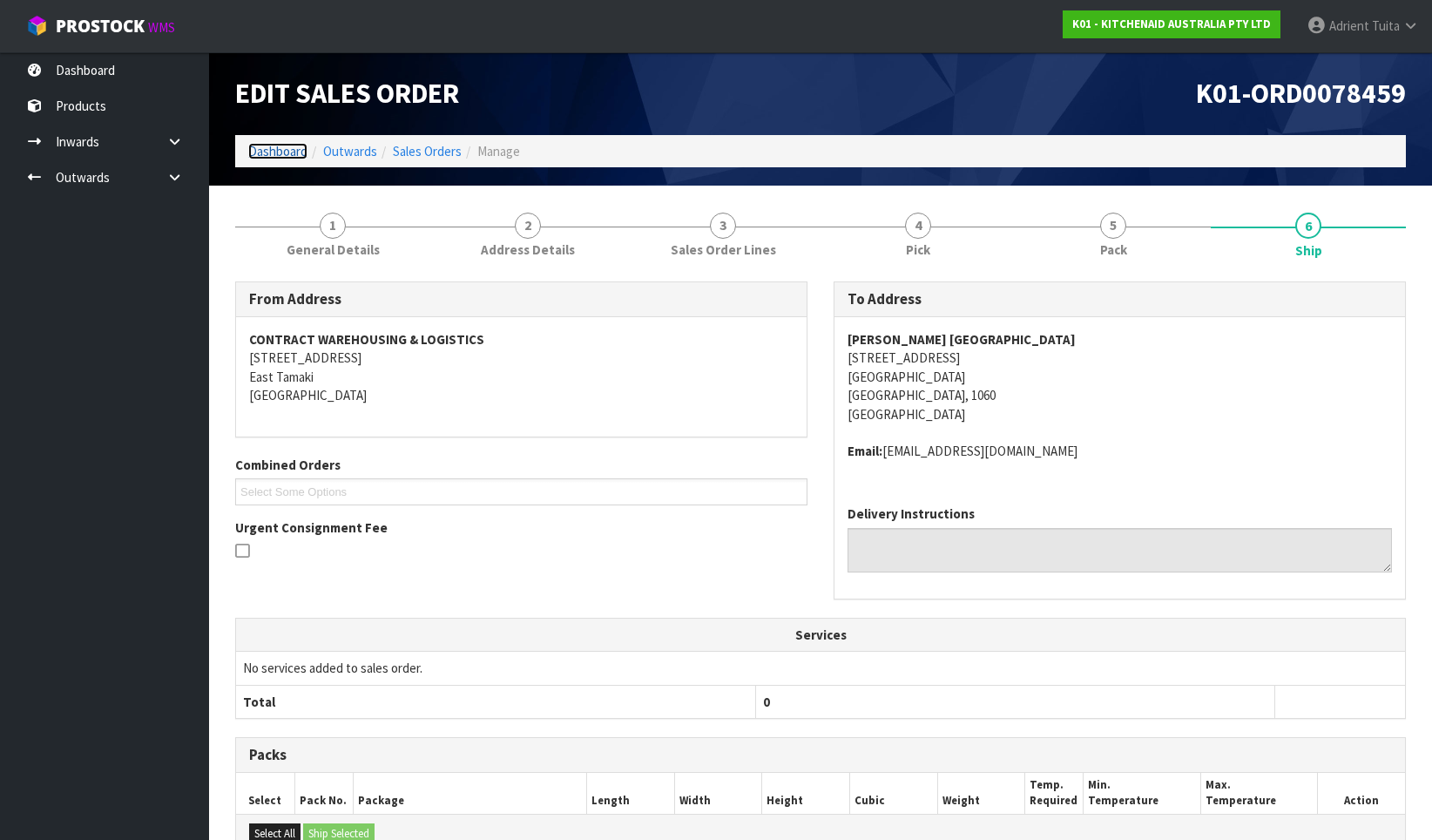
click at [280, 157] on link "Dashboard" at bounding box center [278, 151] width 60 height 17
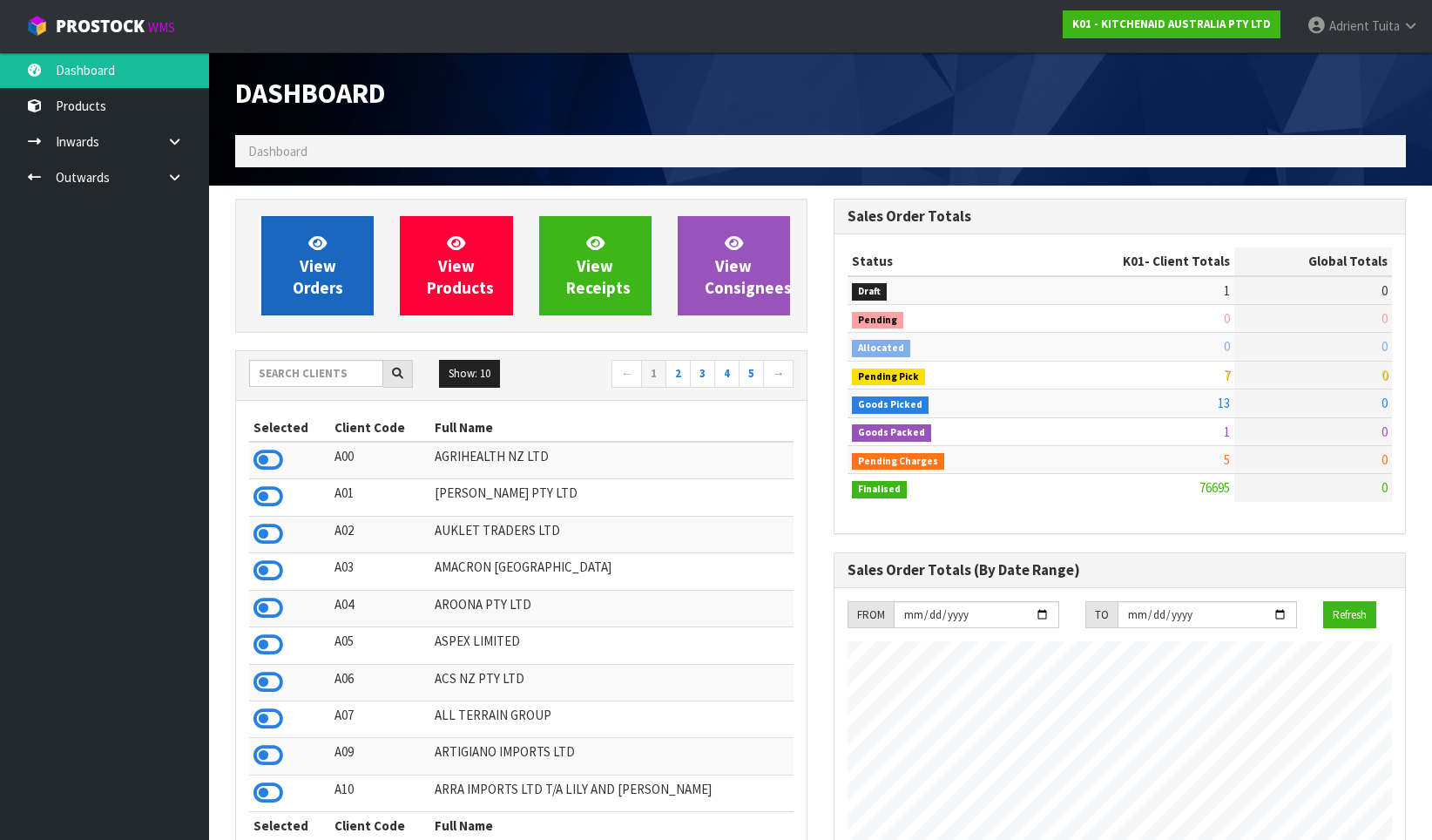
scroll to position [1320, 599]
click at [312, 266] on span "View Orders" at bounding box center [317, 266] width 51 height 65
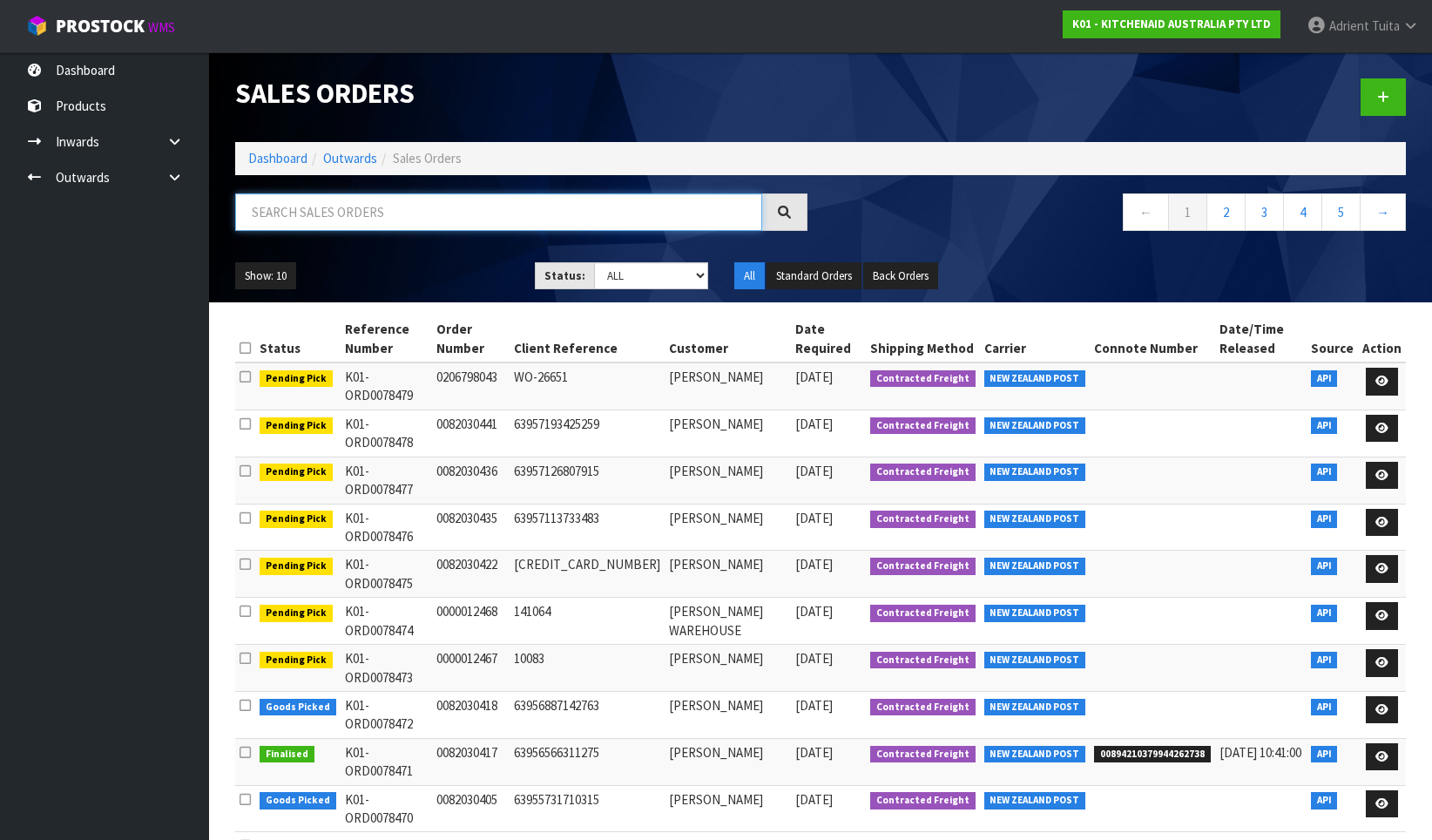
click at [429, 204] on input "text" at bounding box center [499, 212] width 528 height 38
type input "8458"
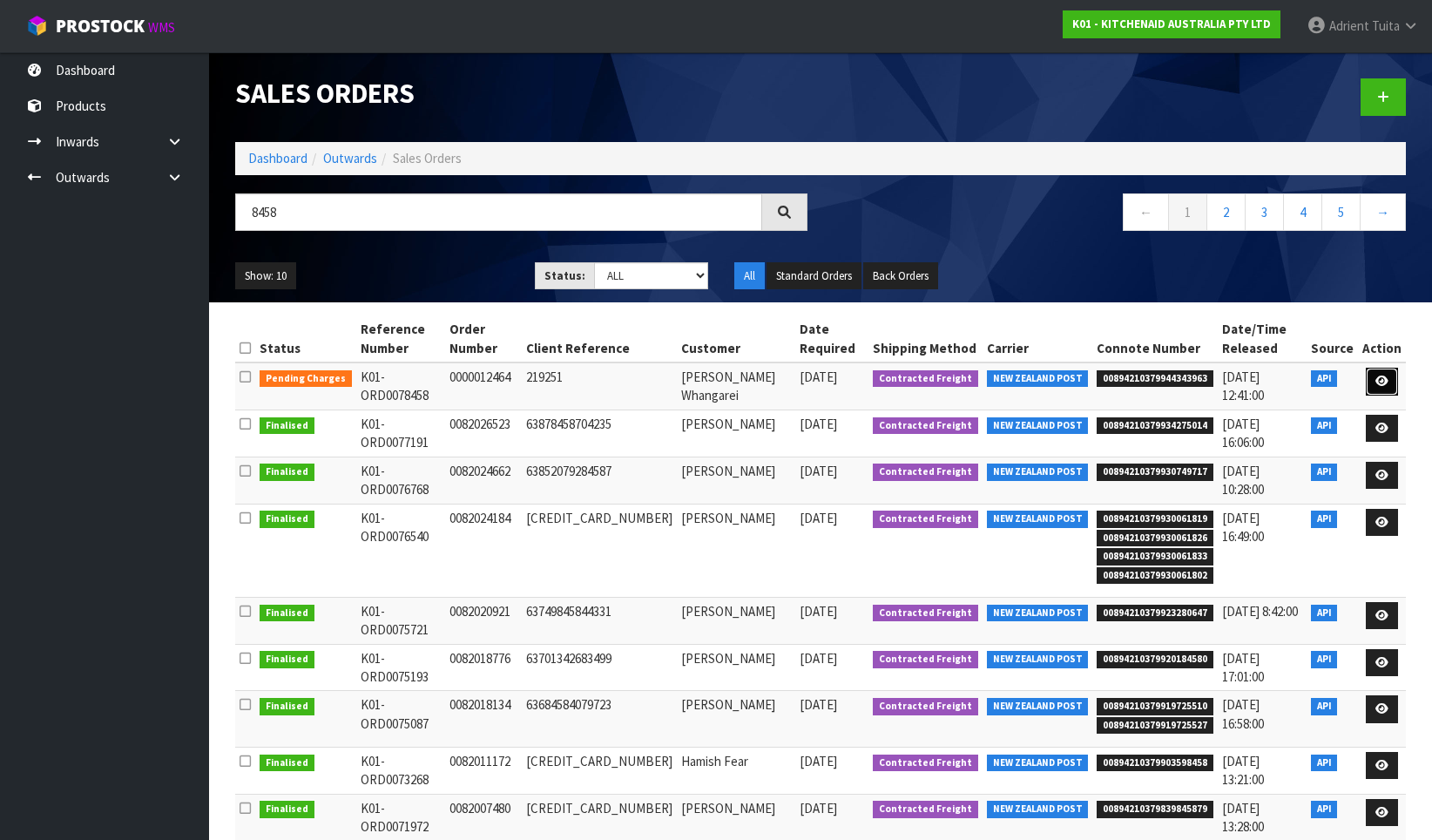
click at [1382, 381] on icon at bounding box center [1381, 381] width 13 height 11
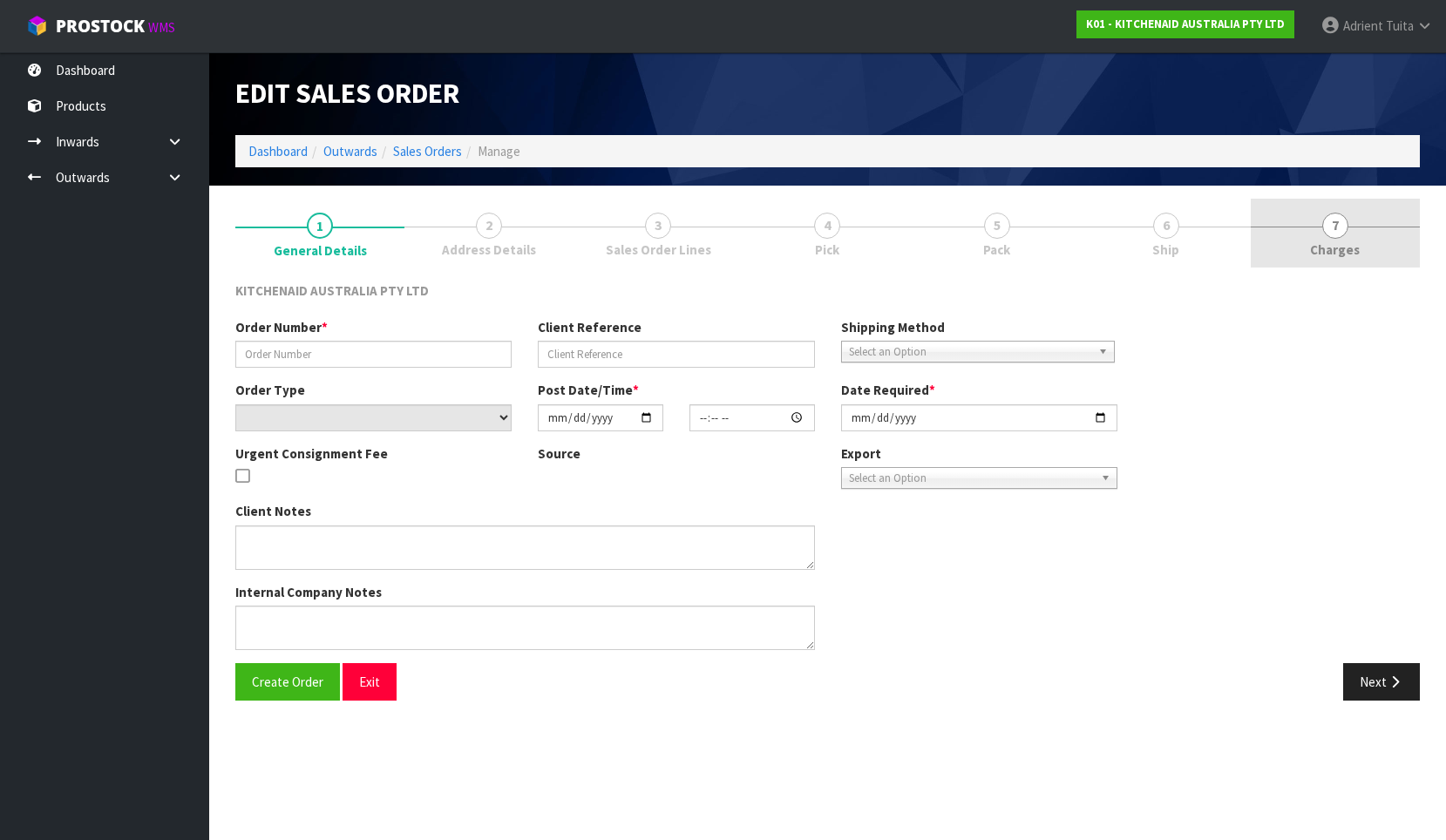
type input "0000012464"
type input "219251"
select select "number:0"
type input "[DATE]"
type input "19:32:39.000"
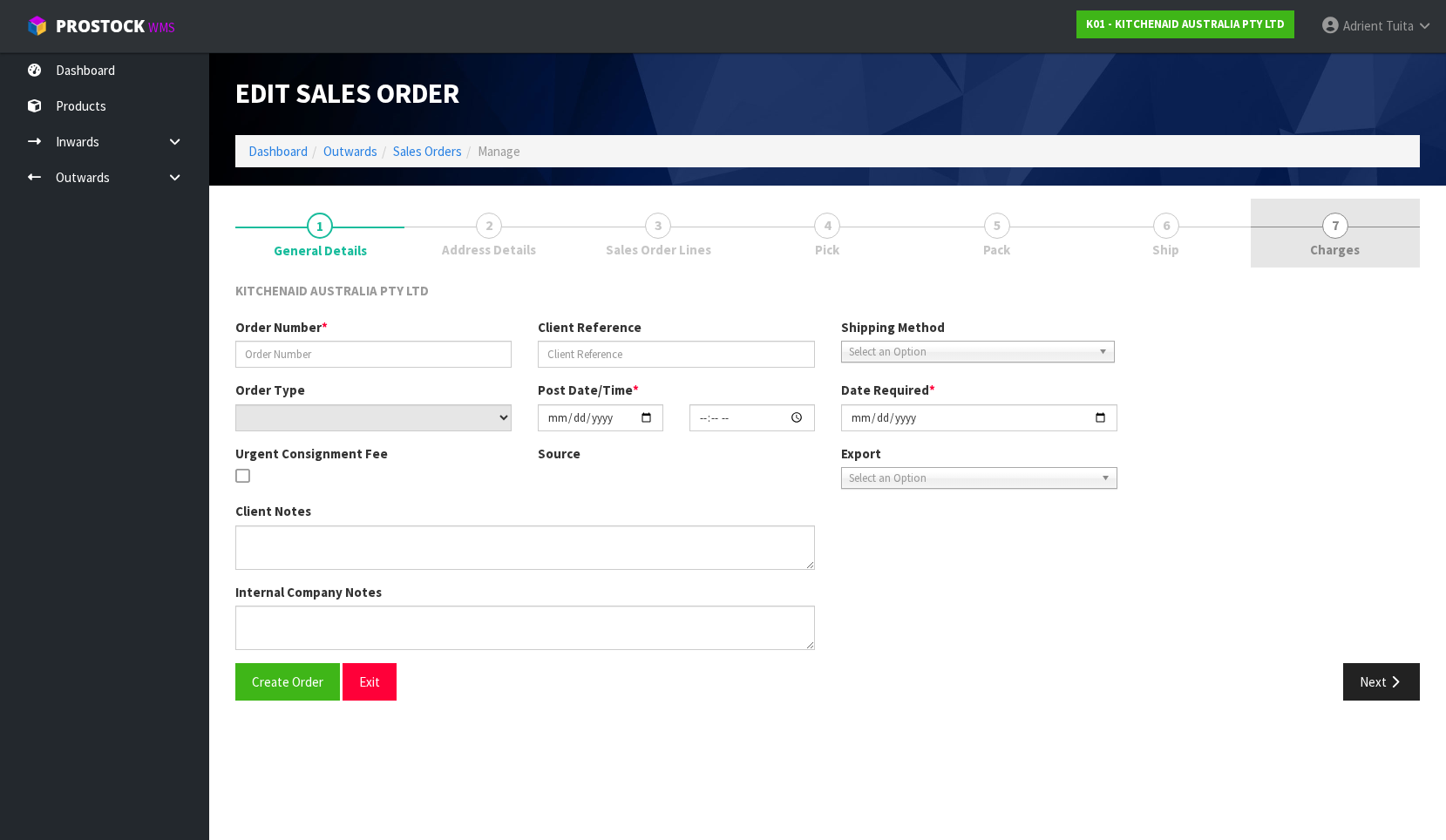
type input "[DATE]"
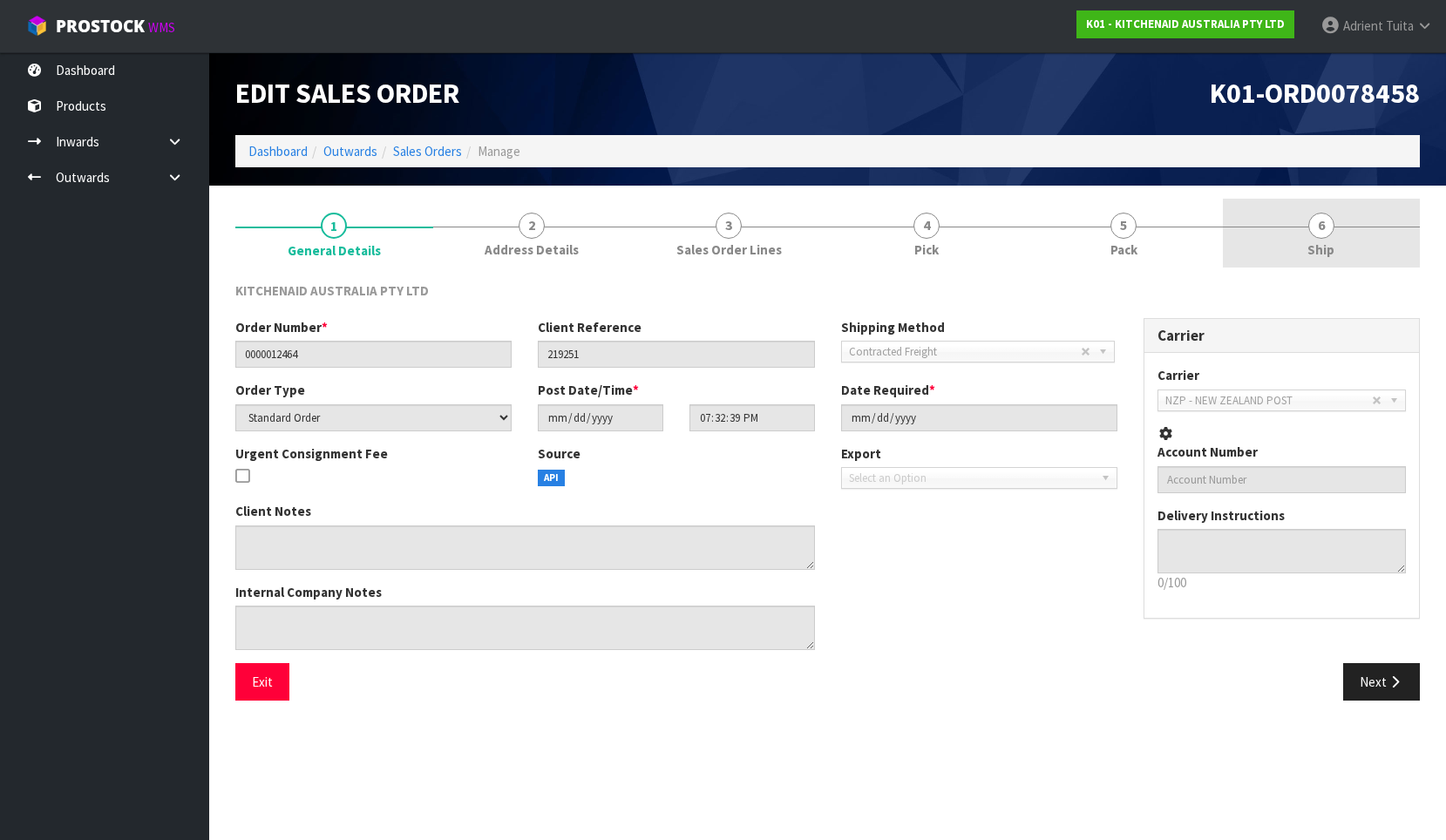
click at [1299, 222] on link "6 Ship" at bounding box center [1321, 232] width 197 height 68
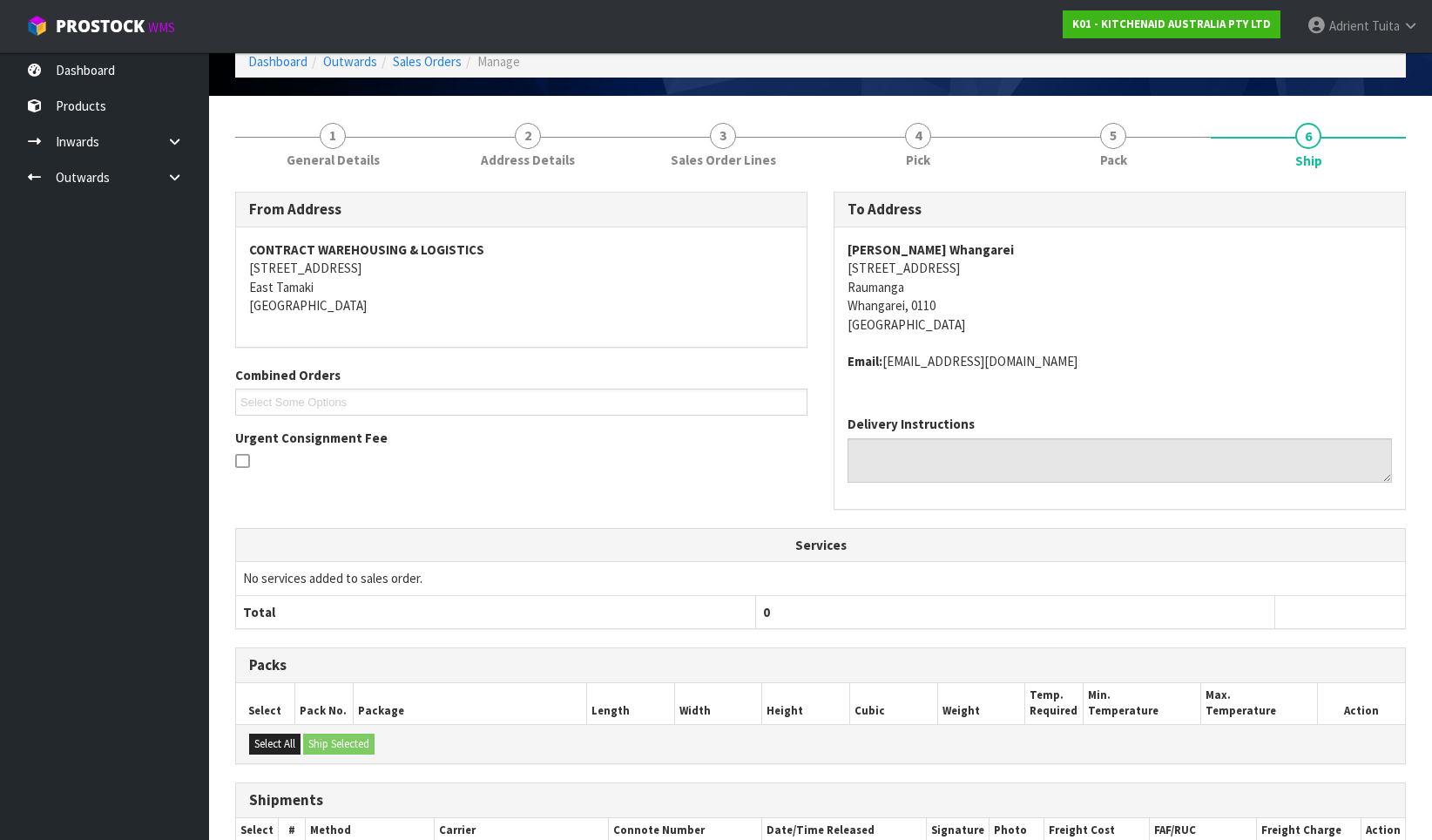
scroll to position [270, 0]
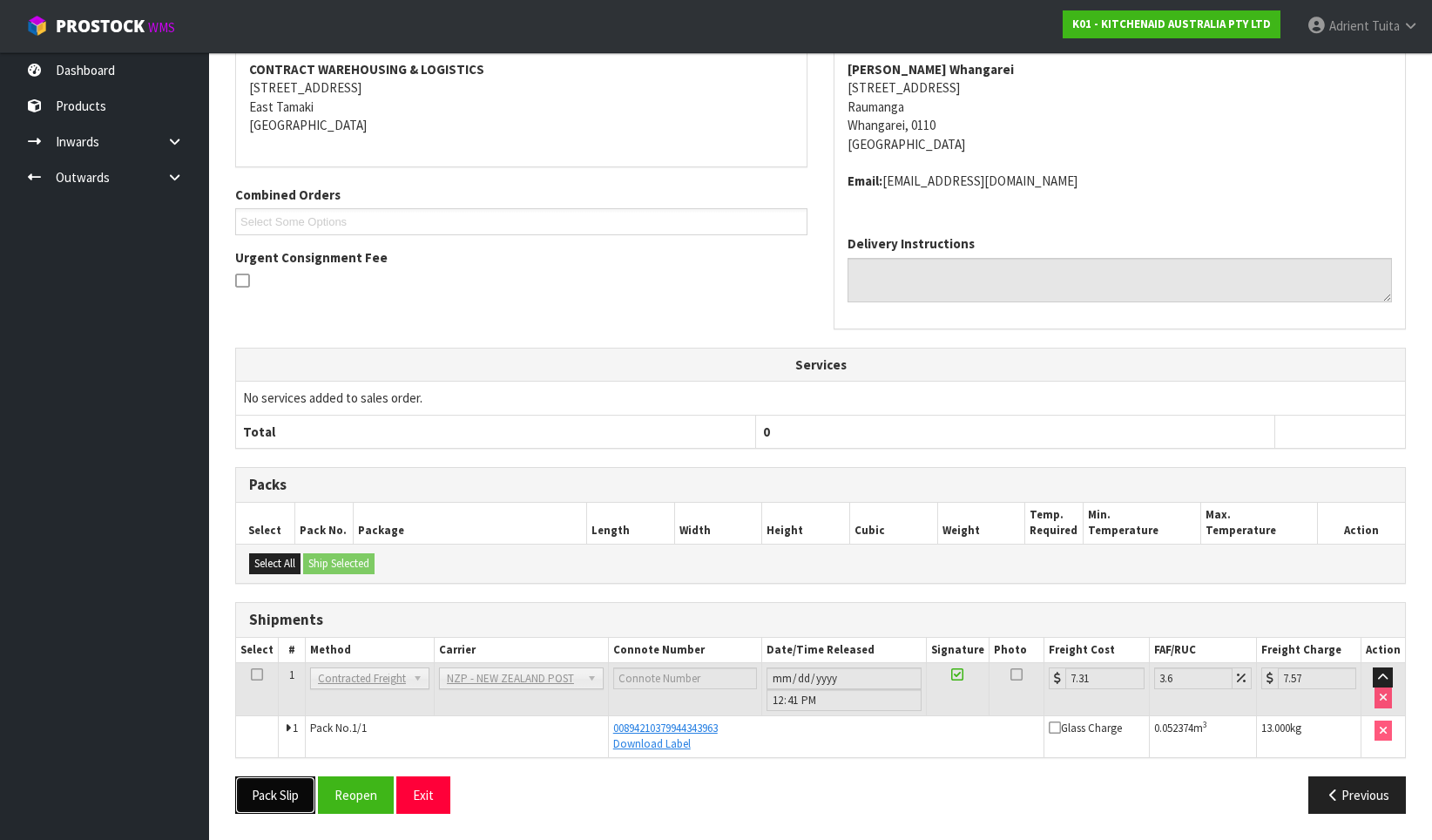
click at [283, 778] on button "Pack Slip" at bounding box center [275, 795] width 80 height 38
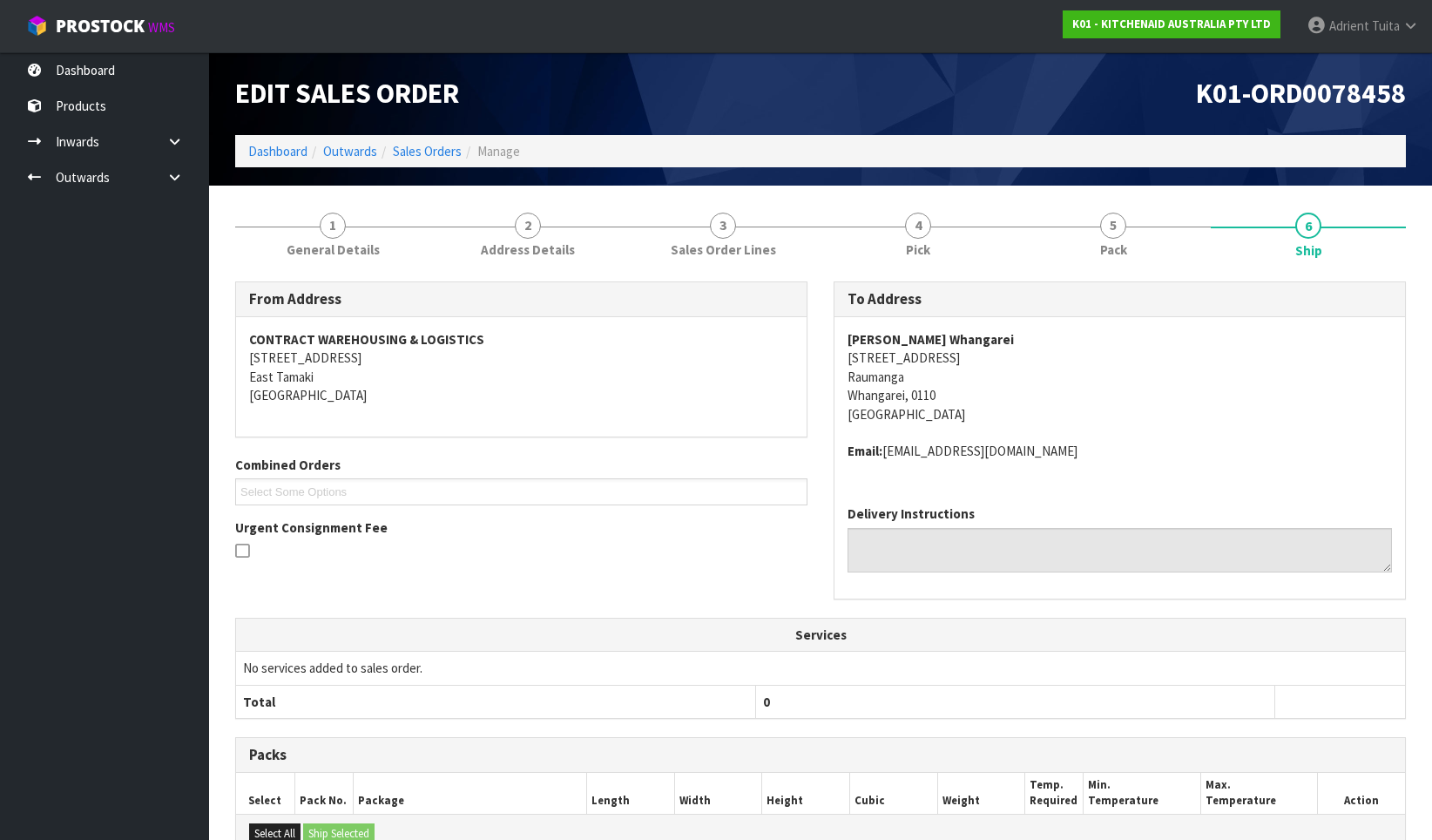
click at [279, 167] on ol "Dashboard Outwards Sales Orders Manage" at bounding box center [820, 151] width 1171 height 33
click at [285, 163] on ol "Dashboard Outwards Sales Orders Manage" at bounding box center [820, 151] width 1171 height 33
click at [298, 151] on link "Dashboard" at bounding box center [278, 151] width 60 height 17
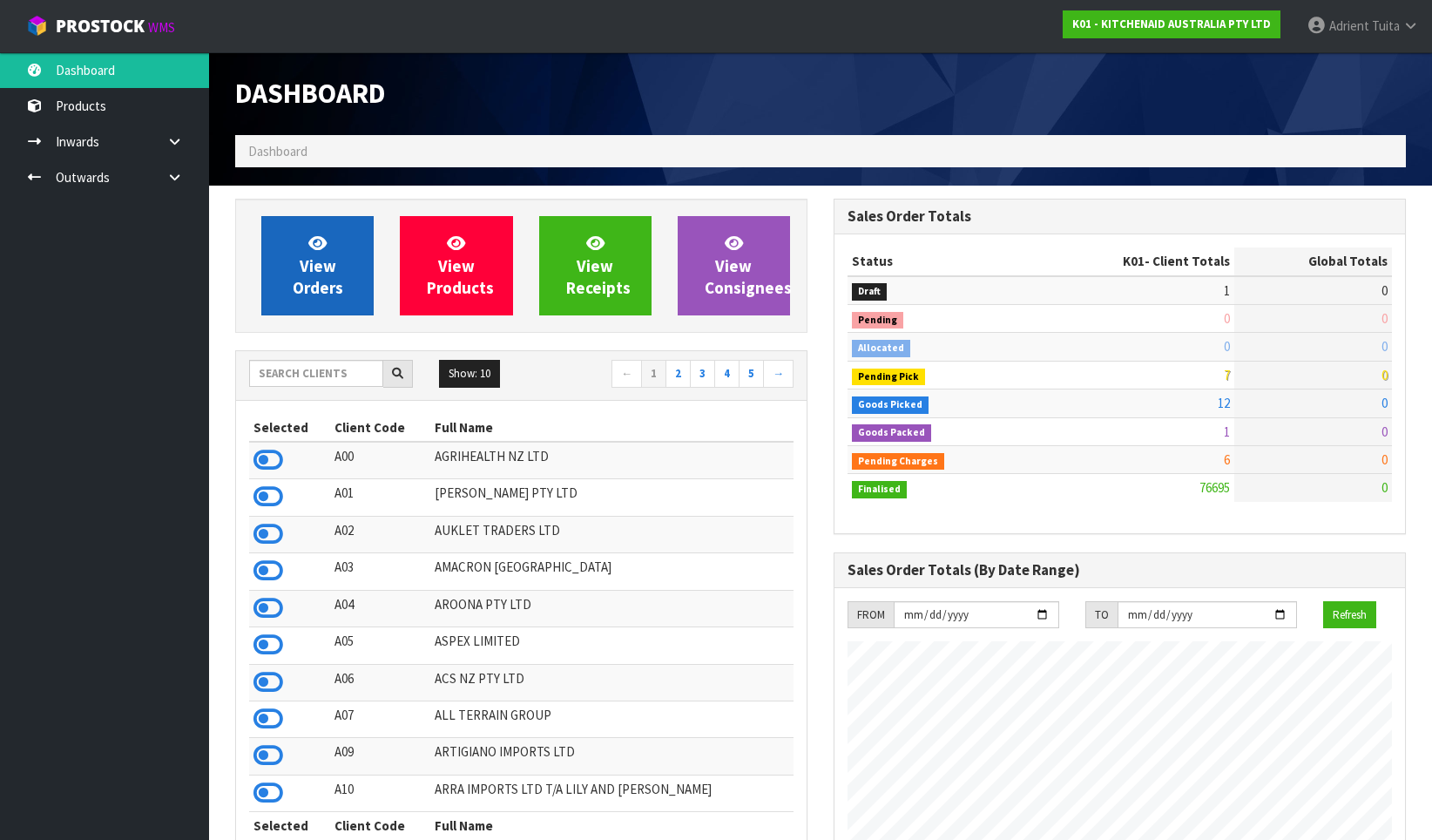
scroll to position [1320, 599]
click at [296, 248] on link "View Orders" at bounding box center [317, 266] width 112 height 99
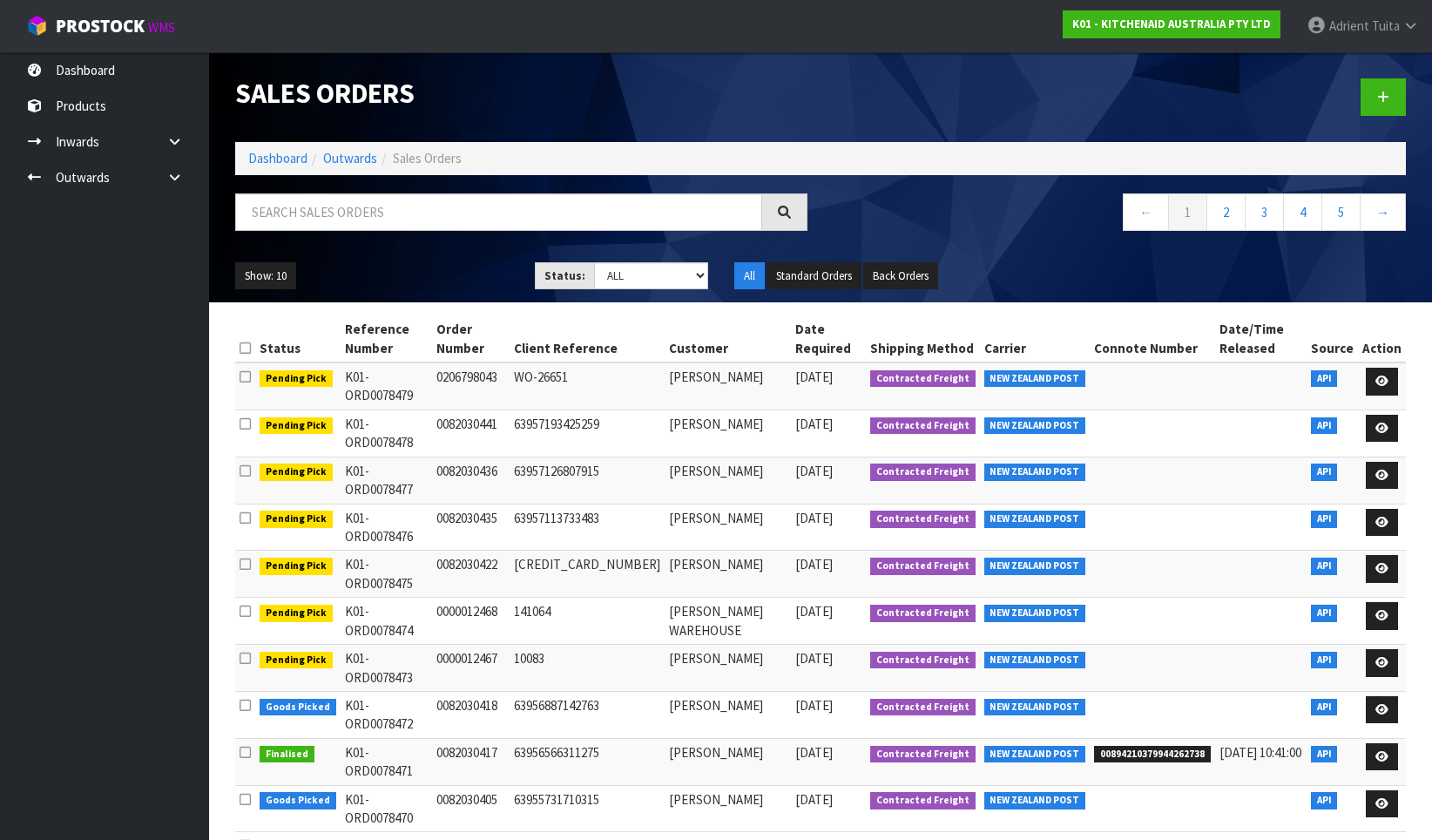
click at [628, 233] on div at bounding box center [522, 218] width 599 height 51
click at [626, 221] on input "text" at bounding box center [499, 212] width 528 height 38
type input "8456"
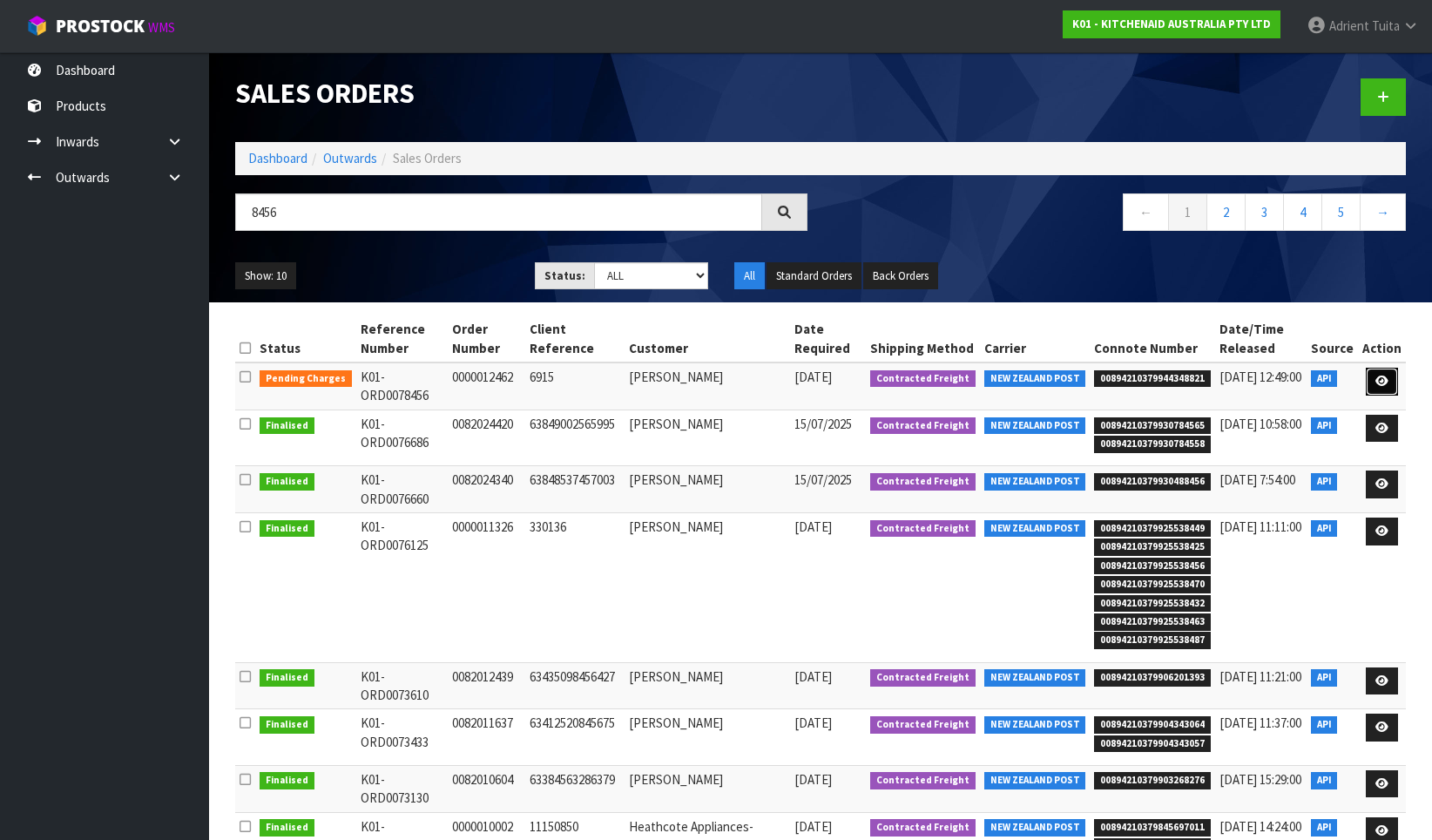
click at [1393, 387] on link at bounding box center [1382, 382] width 33 height 28
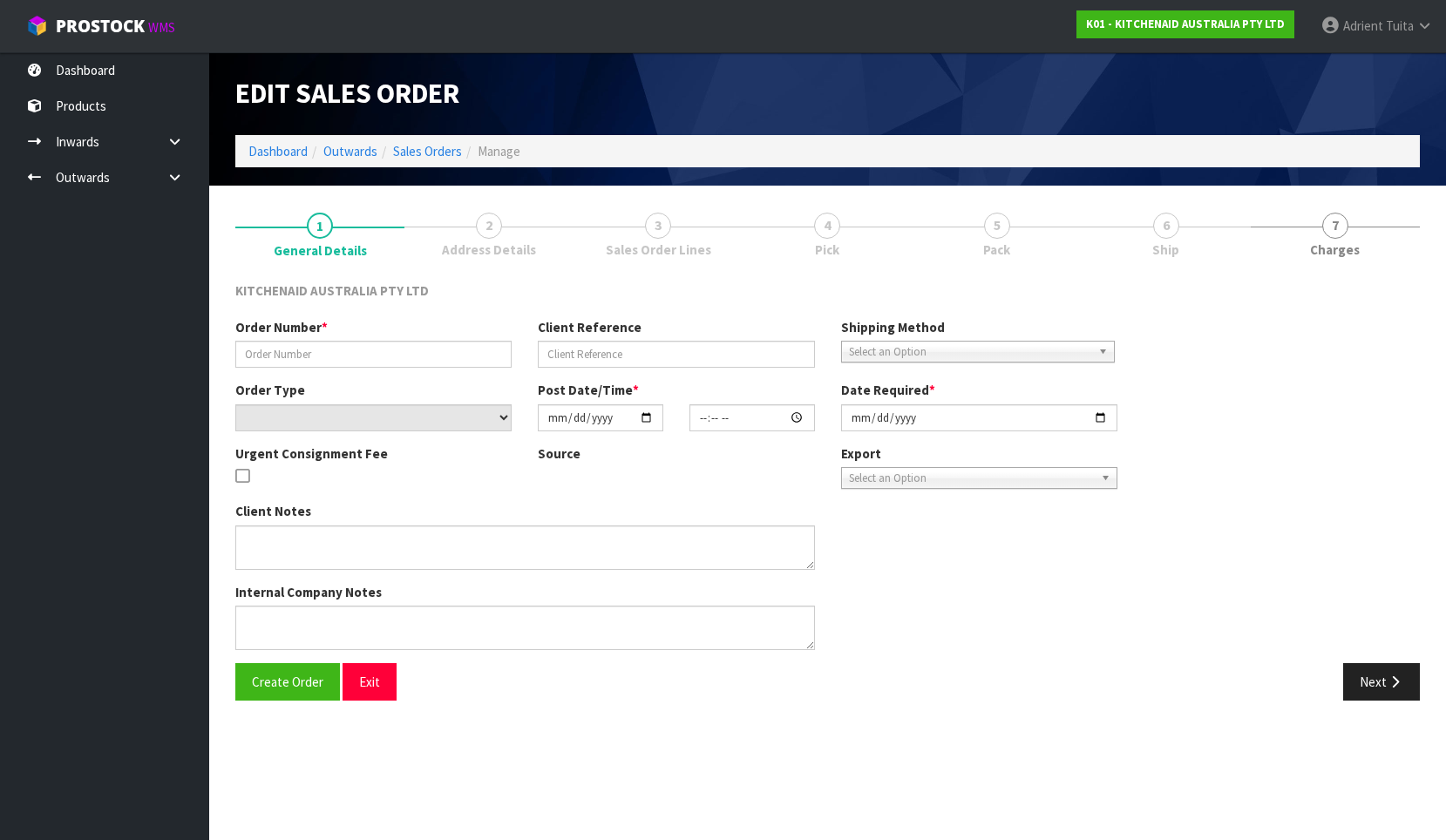
type input "0000012462"
type input "6915"
select select "number:0"
type input "[DATE]"
type input "19:32:36.000"
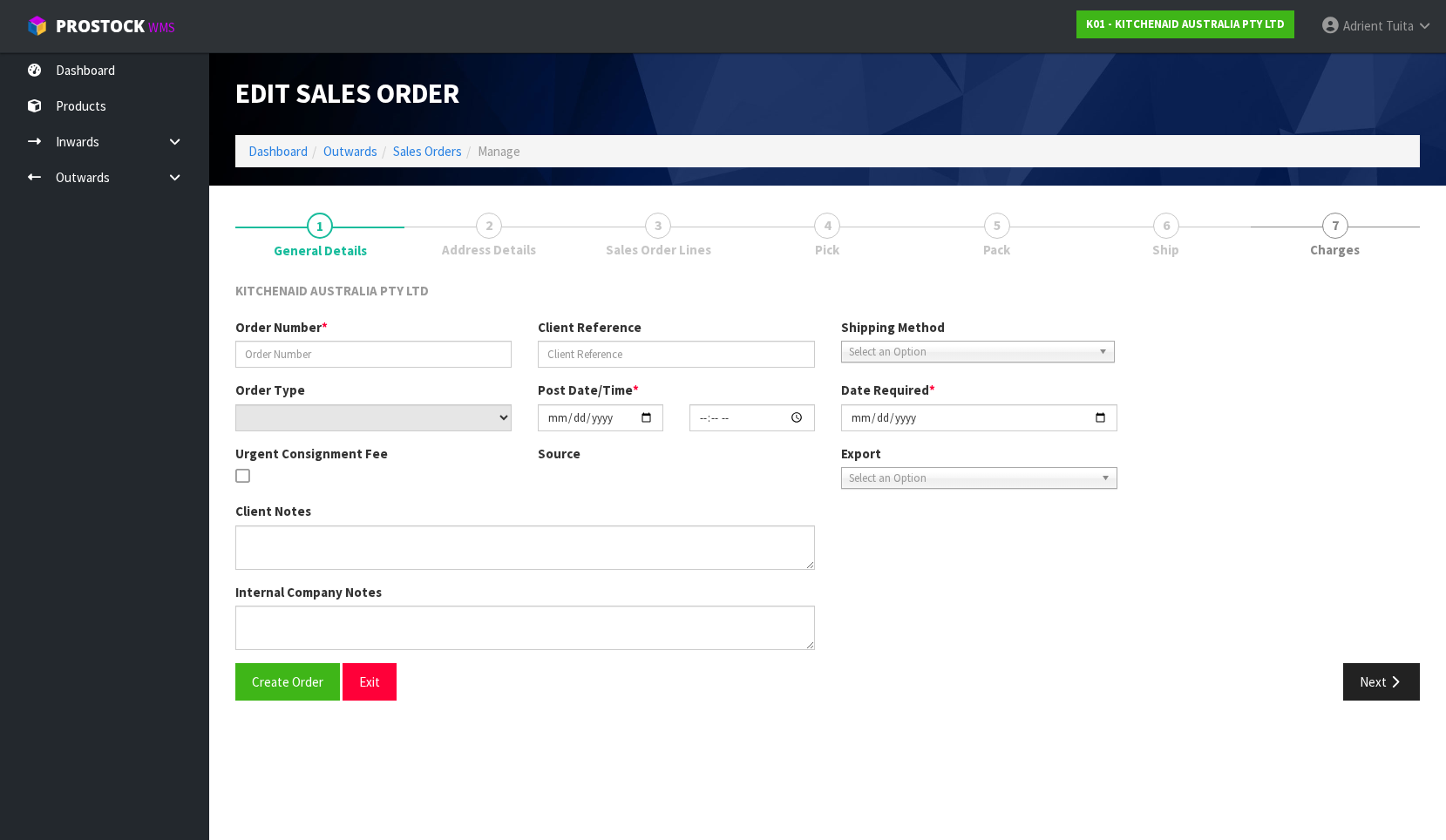
type input "[DATE]"
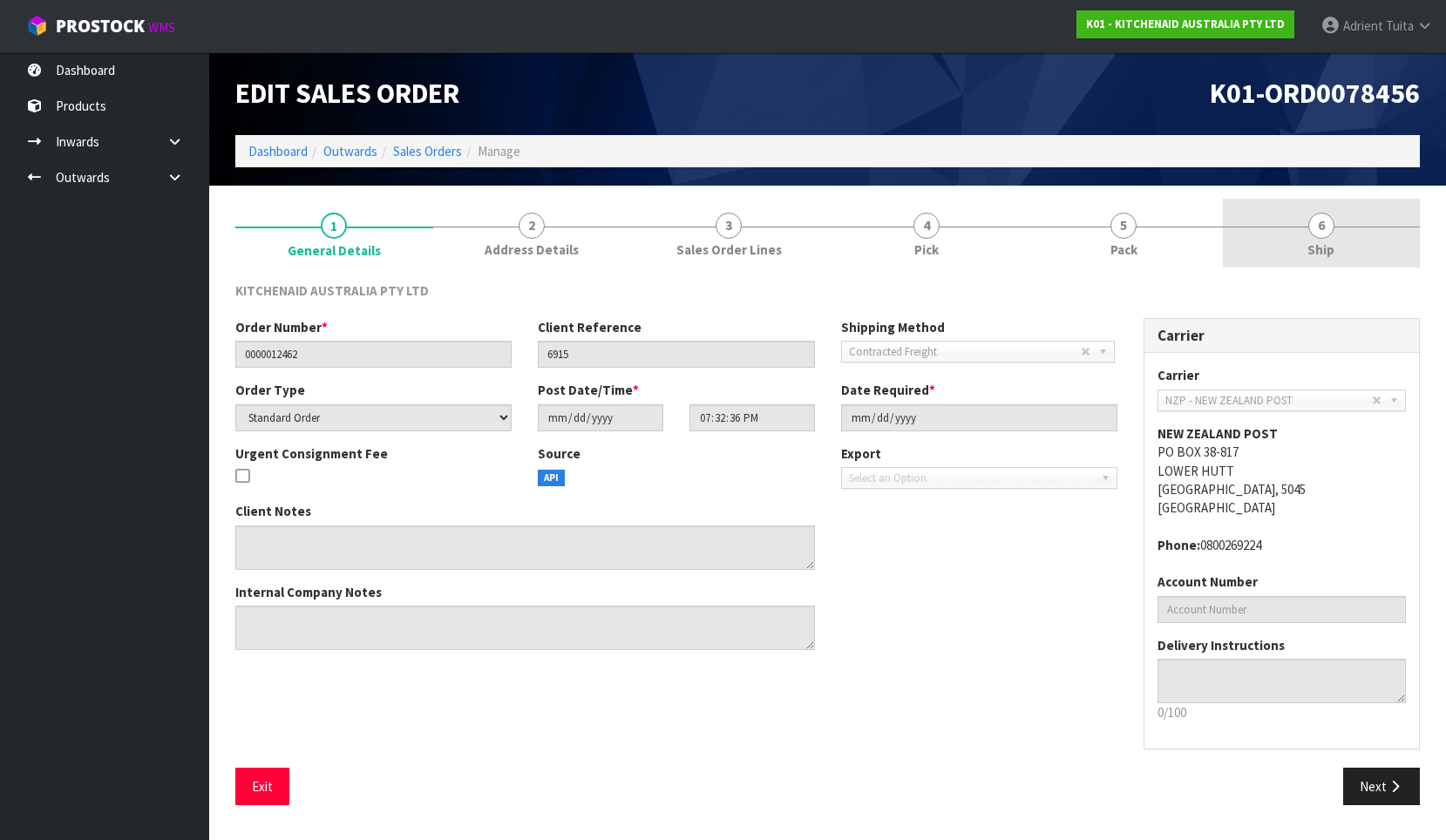
click at [1306, 222] on link "6 Ship" at bounding box center [1321, 232] width 197 height 68
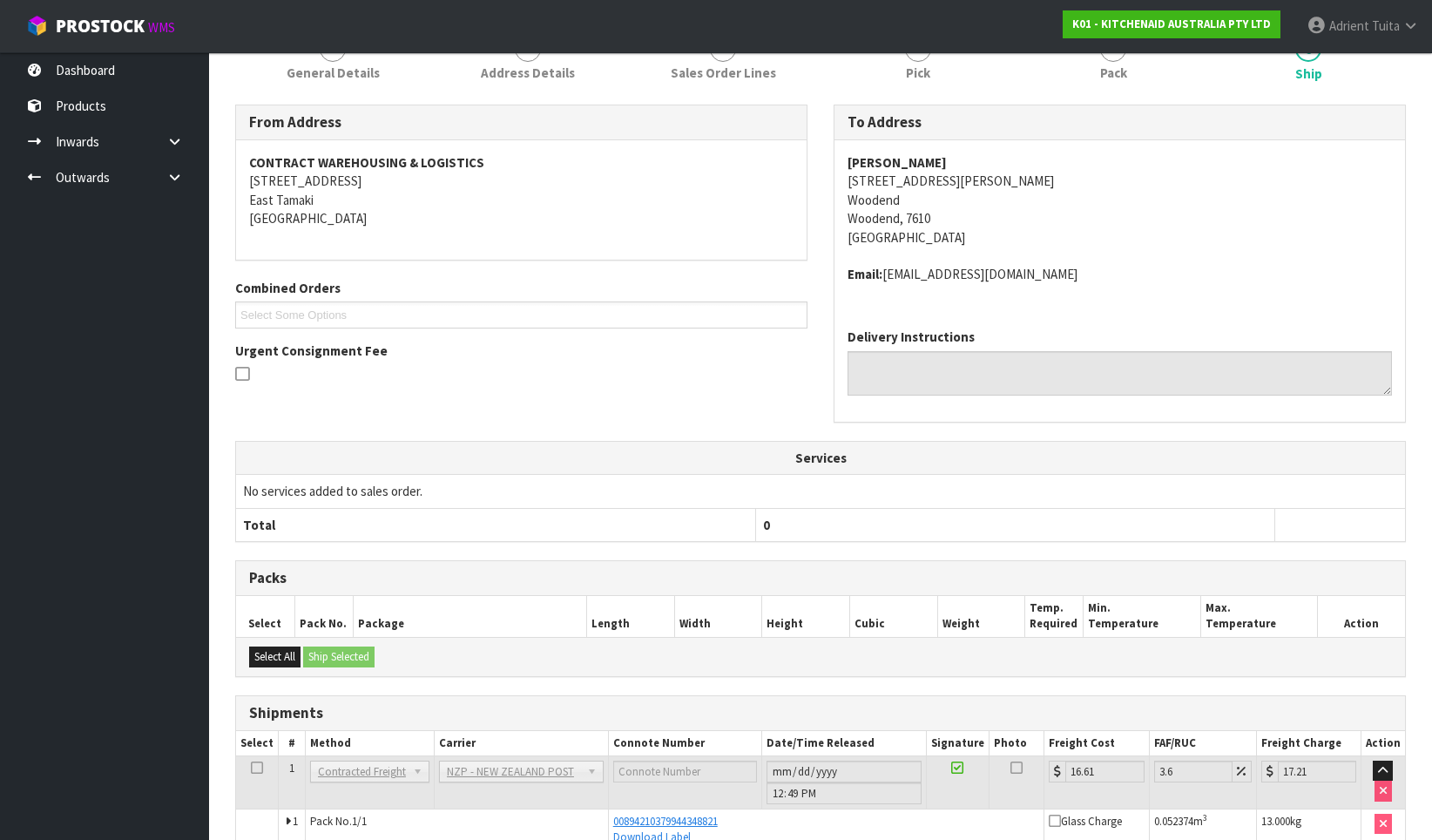
scroll to position [270, 0]
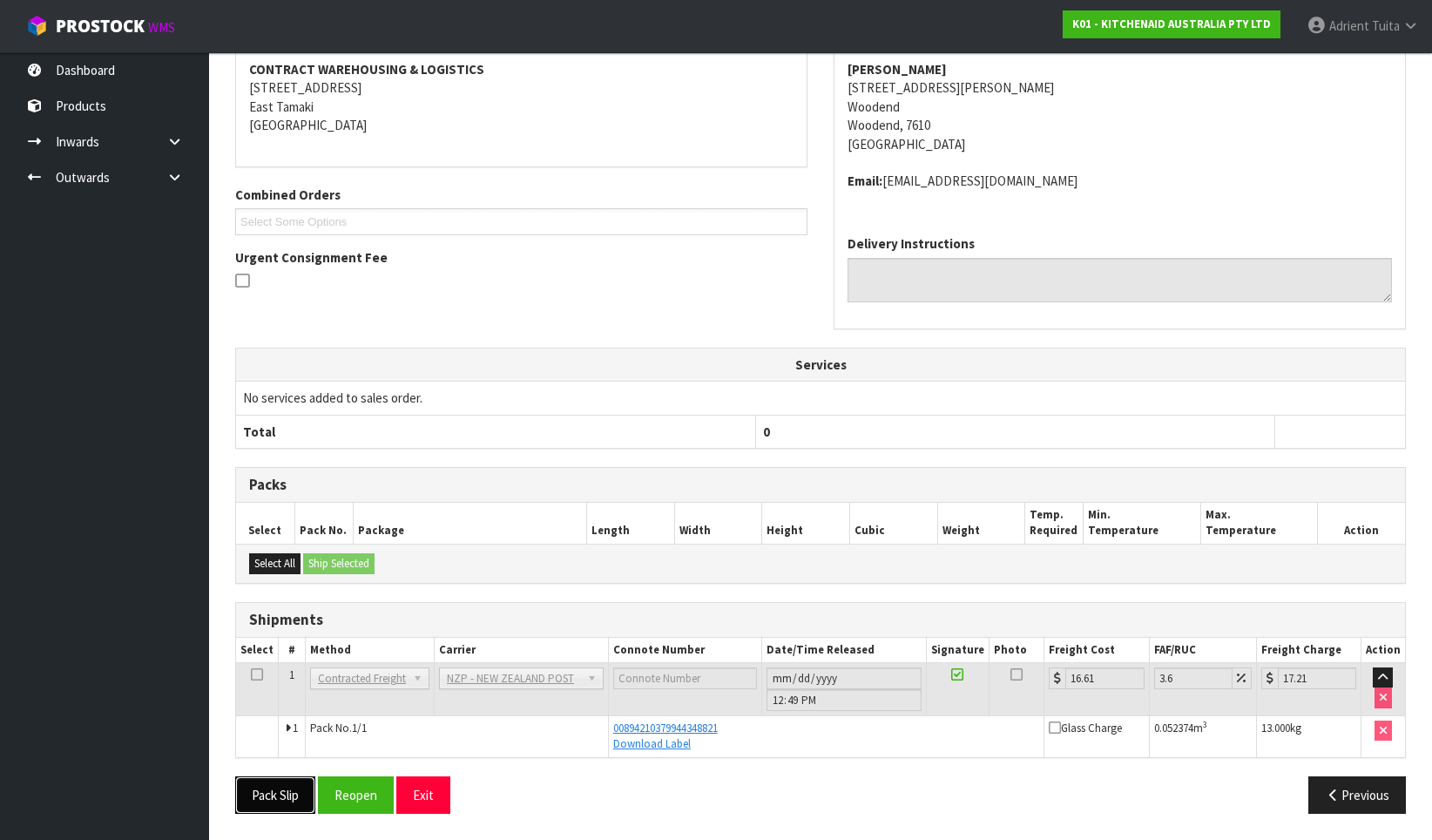
click at [270, 796] on button "Pack Slip" at bounding box center [275, 795] width 80 height 38
click at [385, 789] on button "Reopen" at bounding box center [356, 795] width 75 height 38
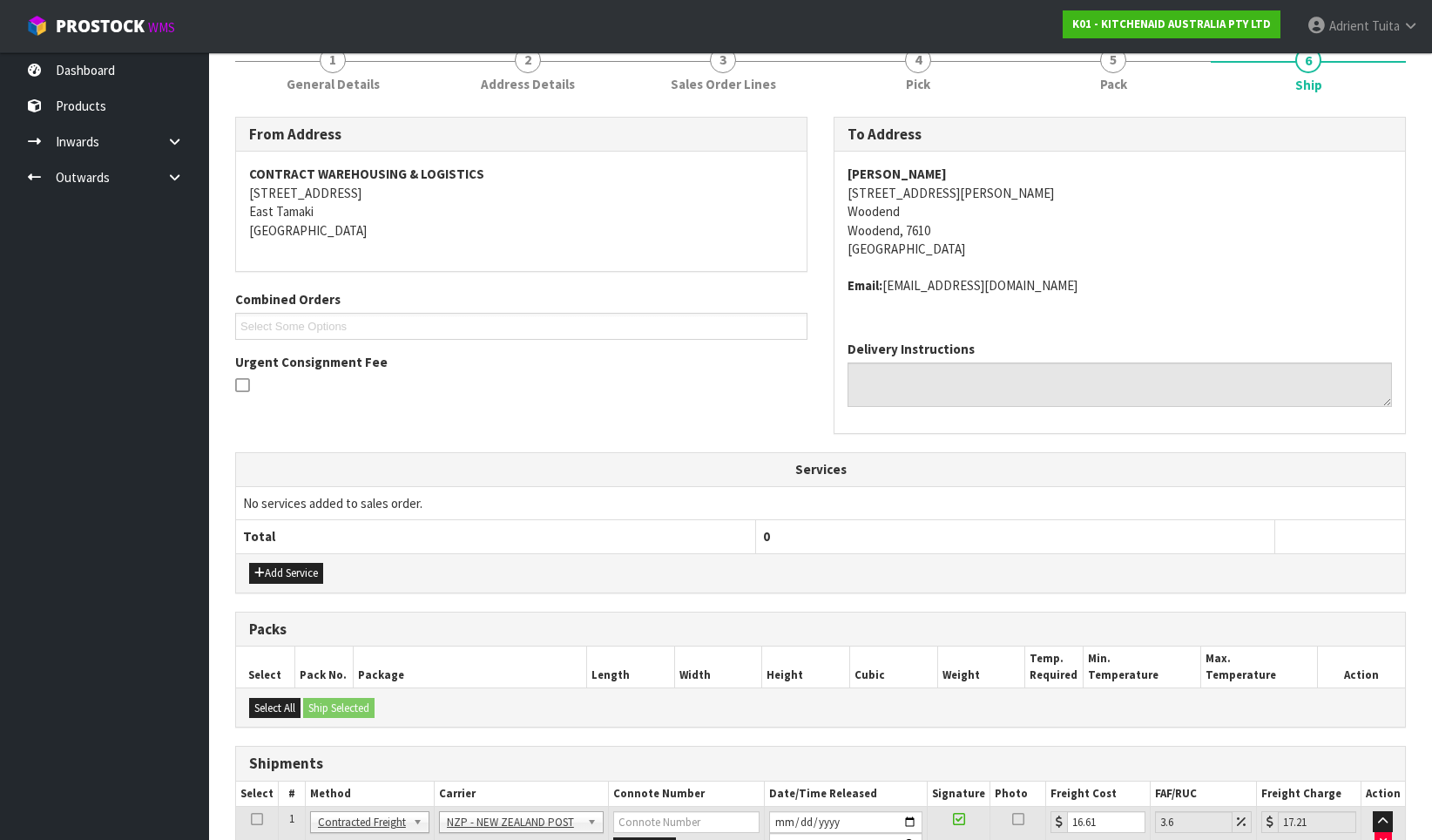
scroll to position [382, 0]
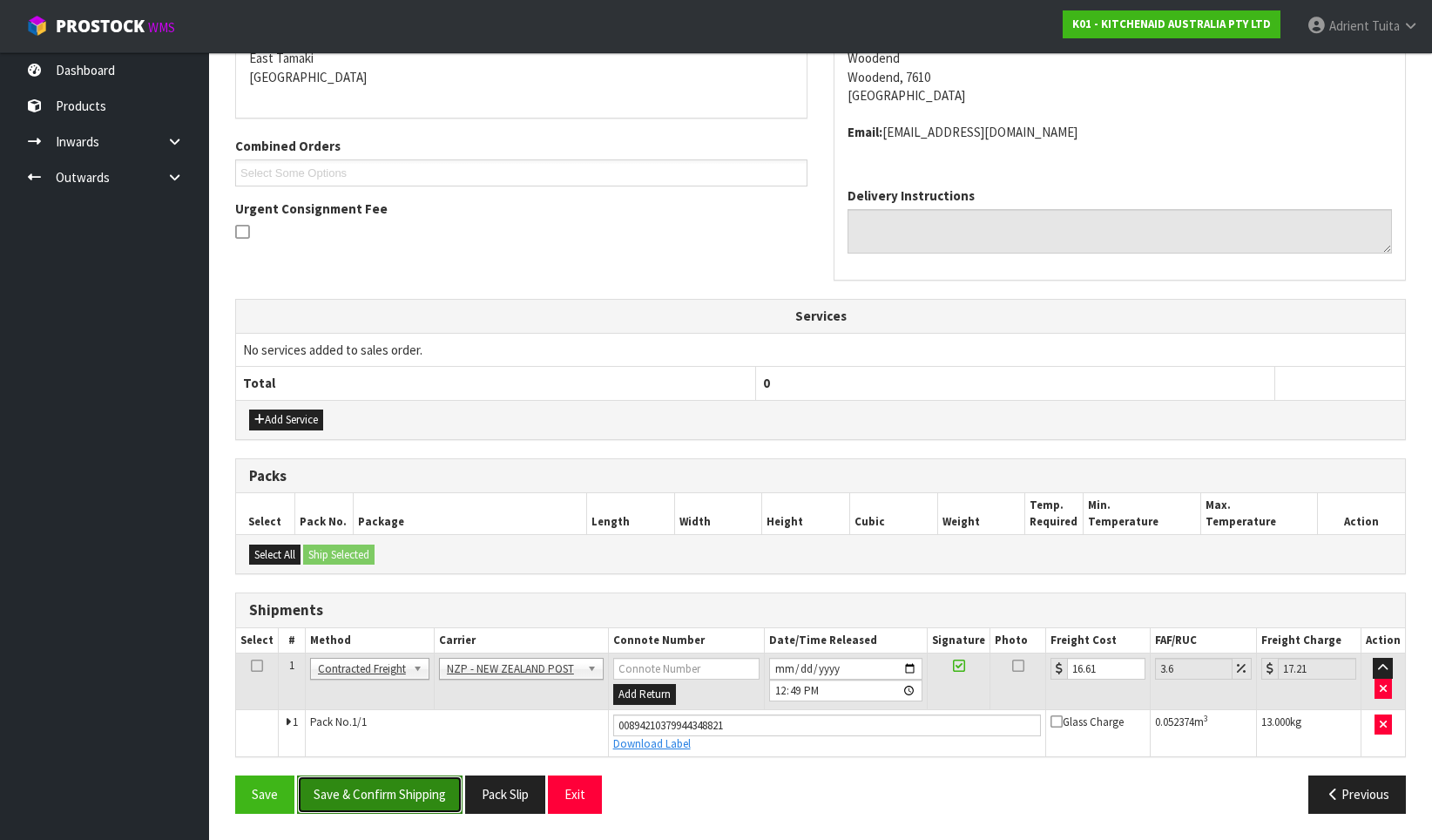
click at [361, 813] on button "Save & Confirm Shipping" at bounding box center [380, 794] width 166 height 38
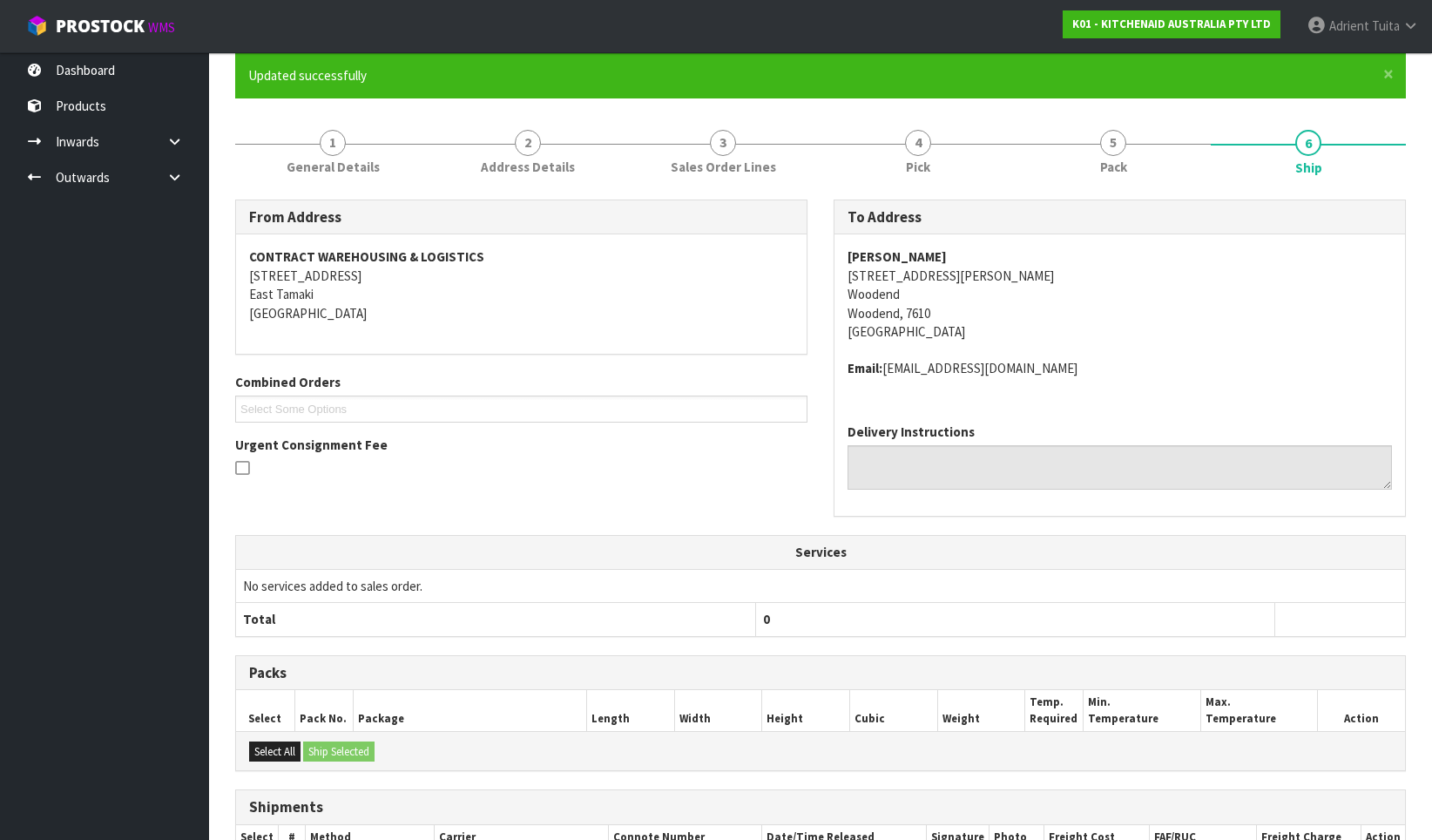
scroll to position [334, 0]
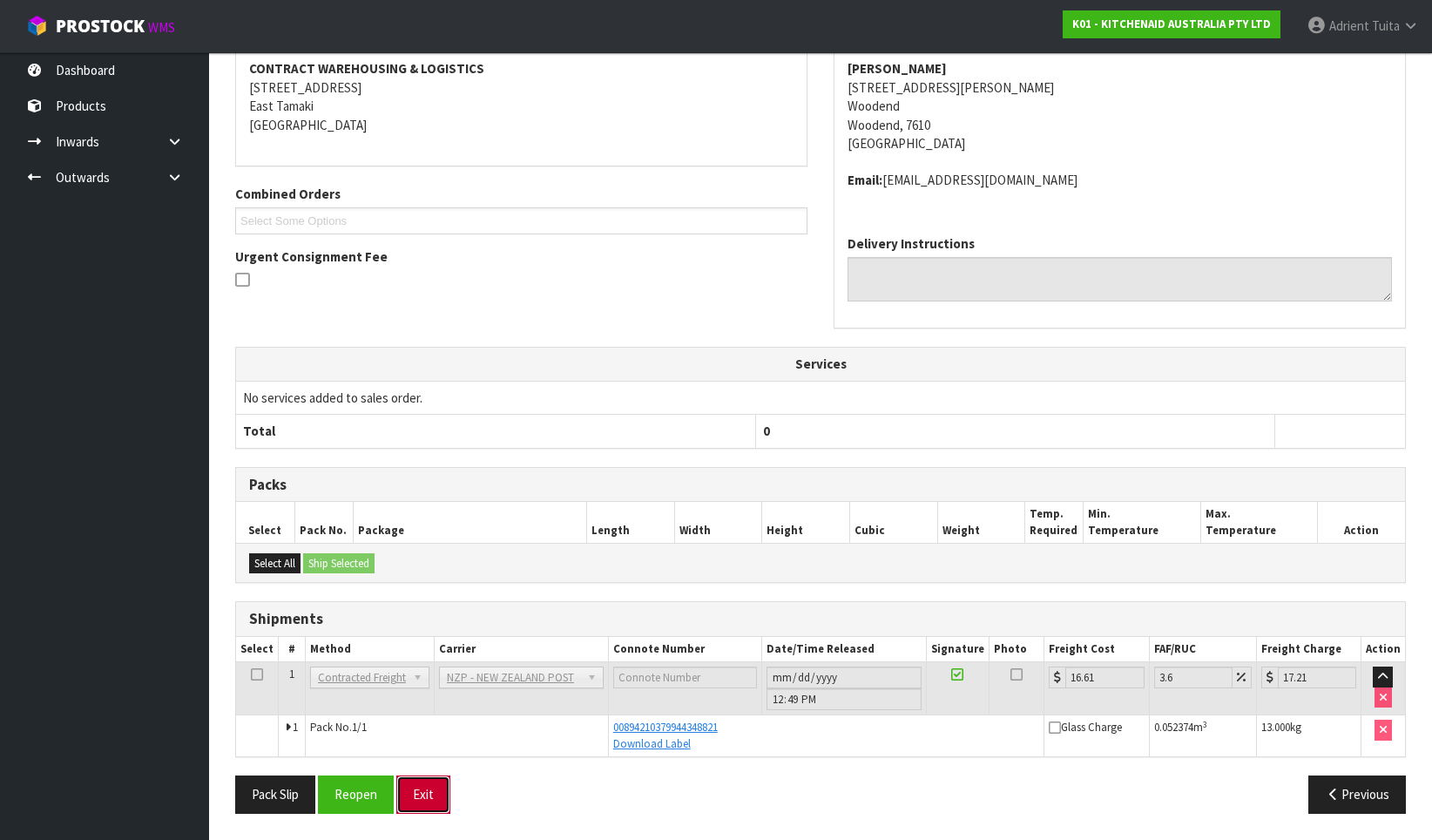
click at [431, 798] on button "Exit" at bounding box center [423, 794] width 54 height 38
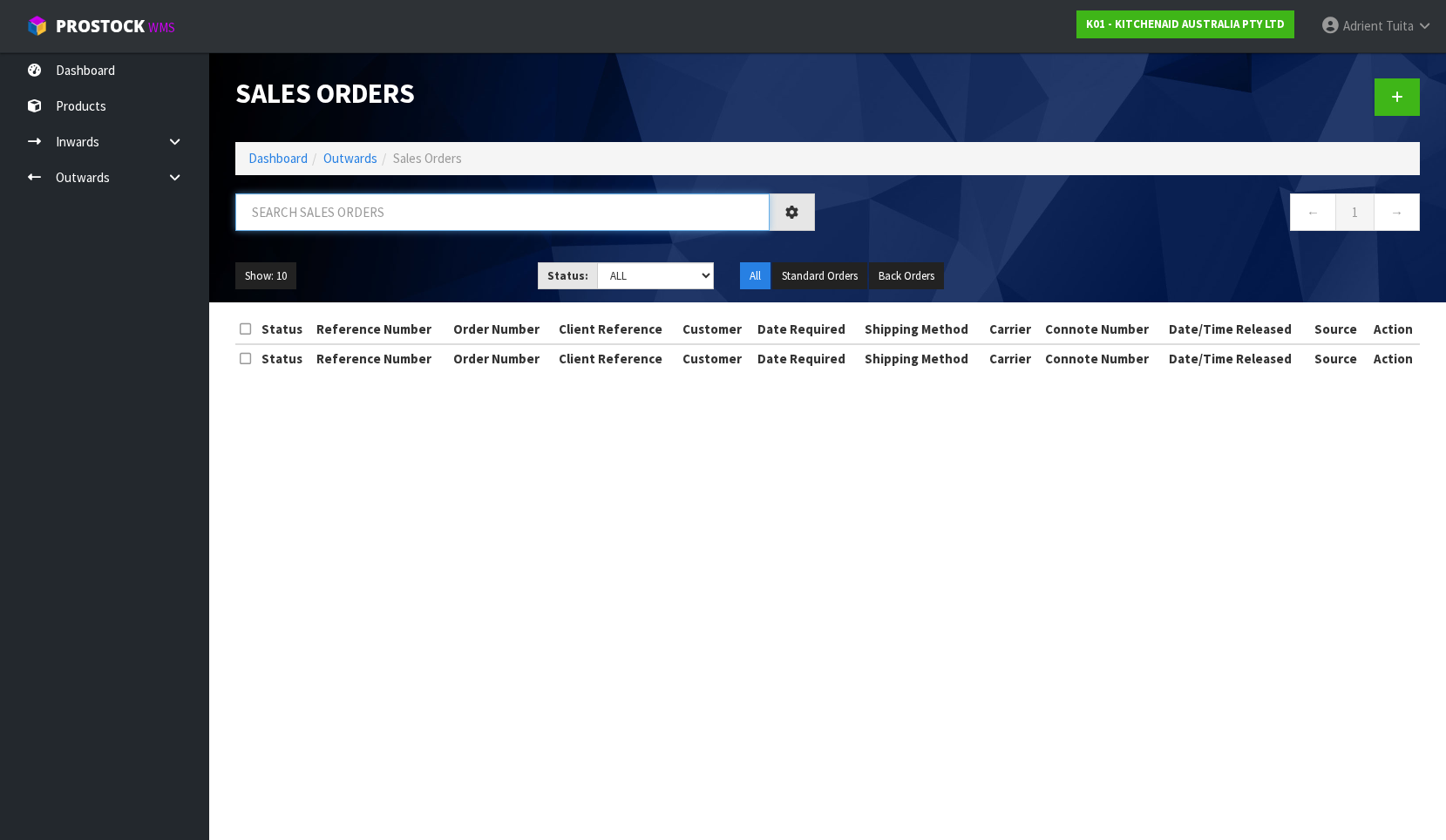
click at [446, 222] on input "text" at bounding box center [502, 212] width 535 height 38
type input "8445"
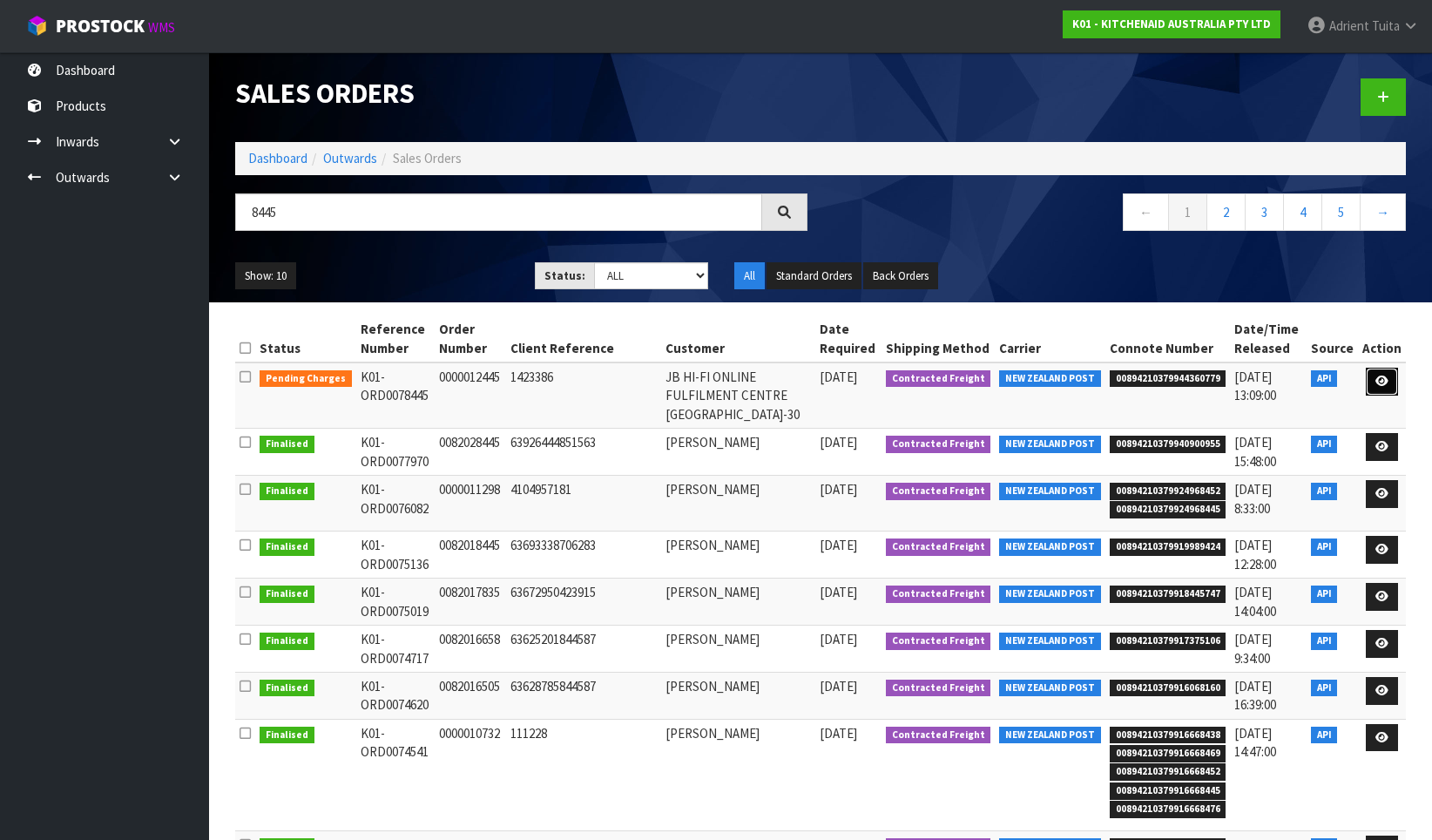
click at [1383, 376] on icon at bounding box center [1381, 381] width 13 height 11
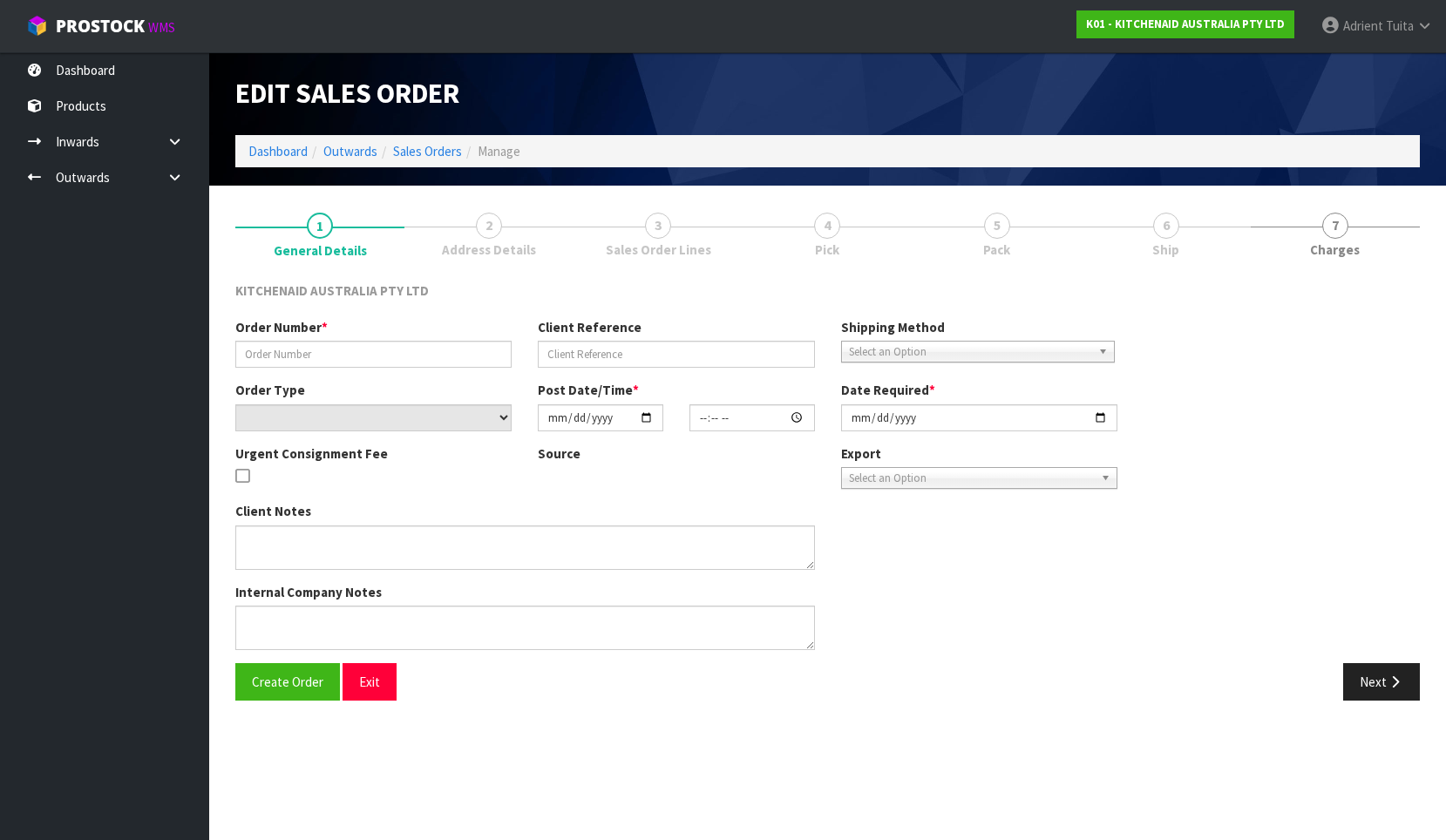
type input "0000012445"
type input "1423386"
select select "number:0"
type input "[DATE]"
type input "15:32:44.000"
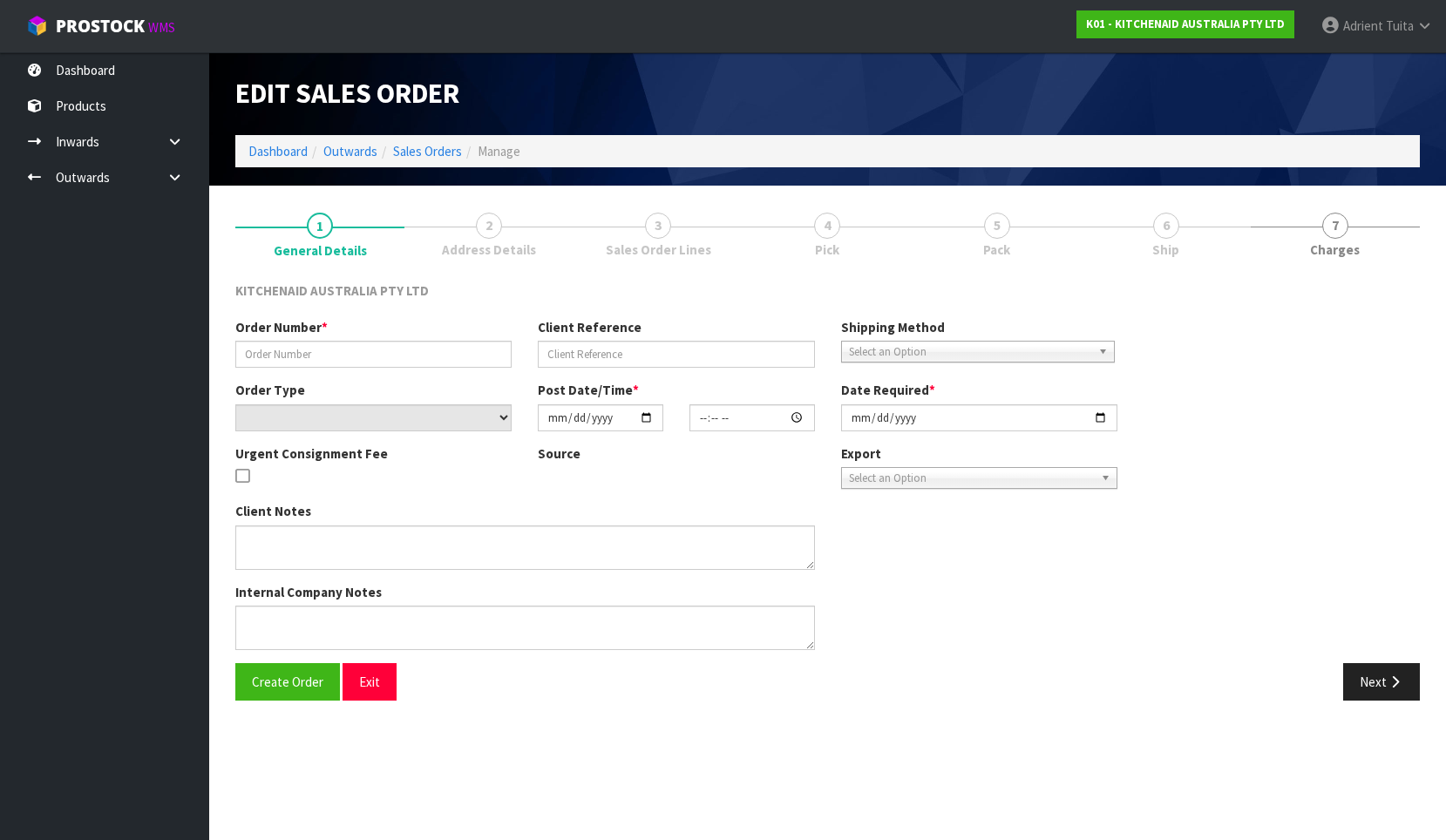
type input "[DATE]"
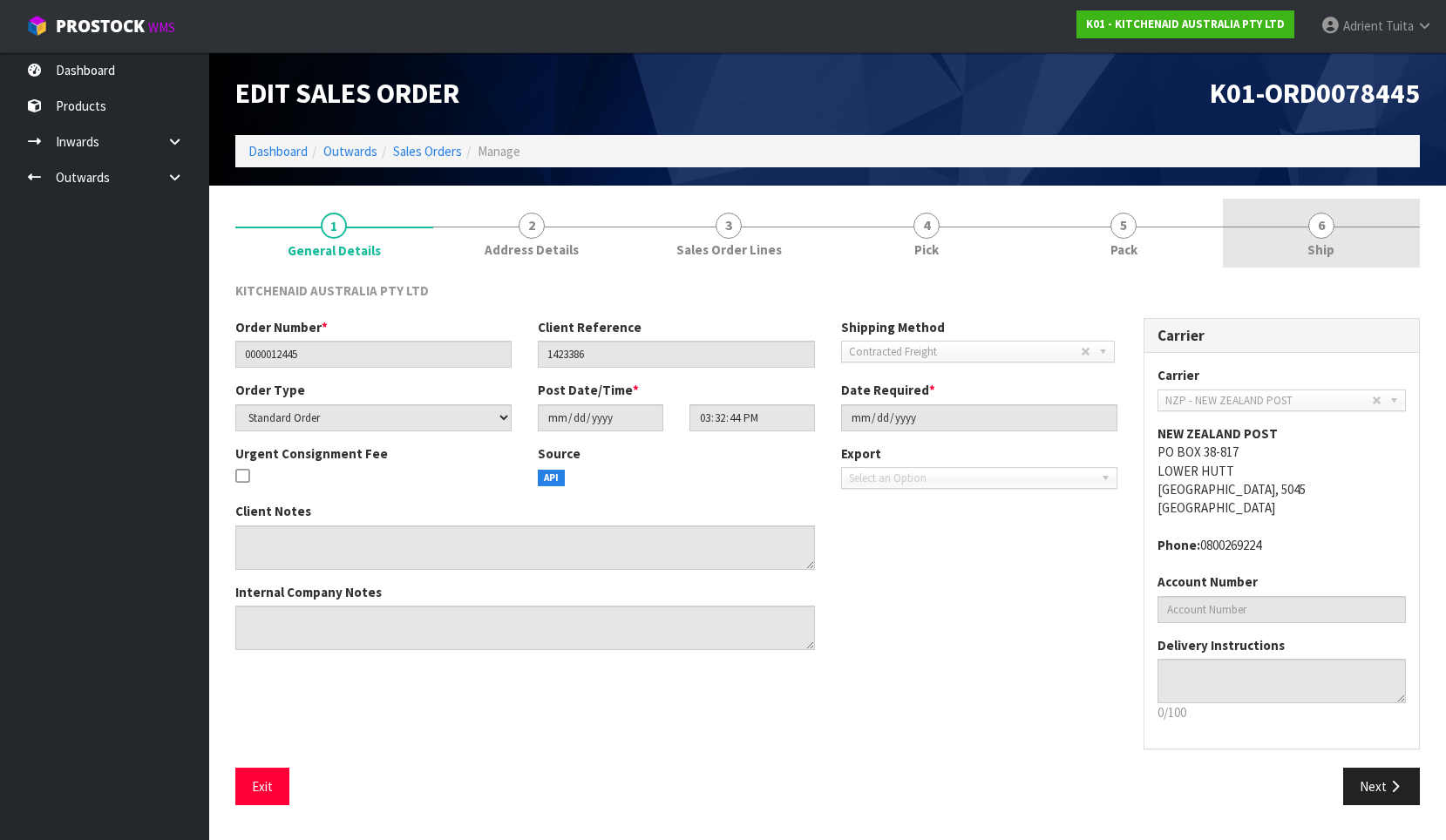
click at [1324, 223] on span "6" at bounding box center [1321, 225] width 26 height 26
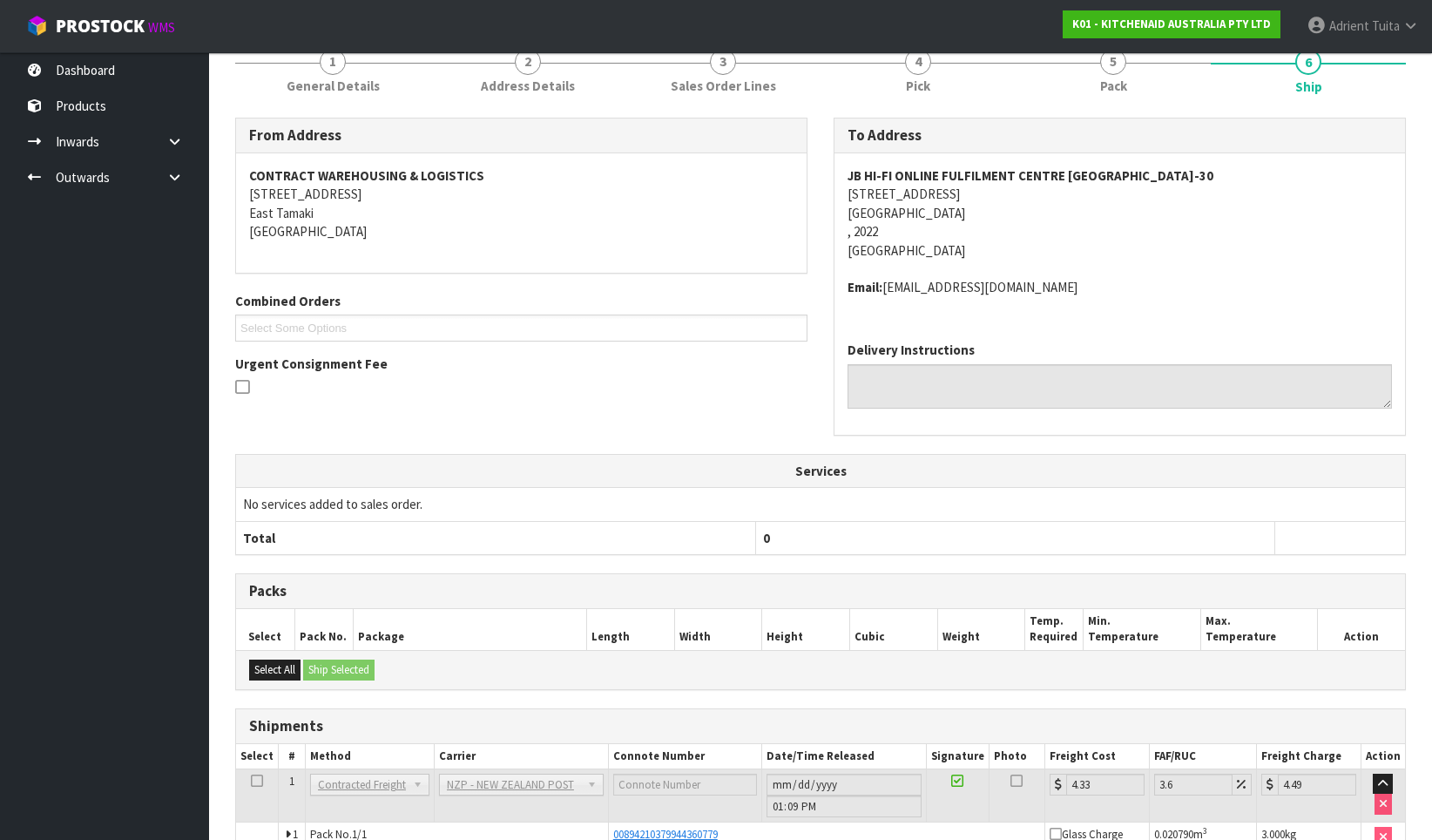
scroll to position [270, 0]
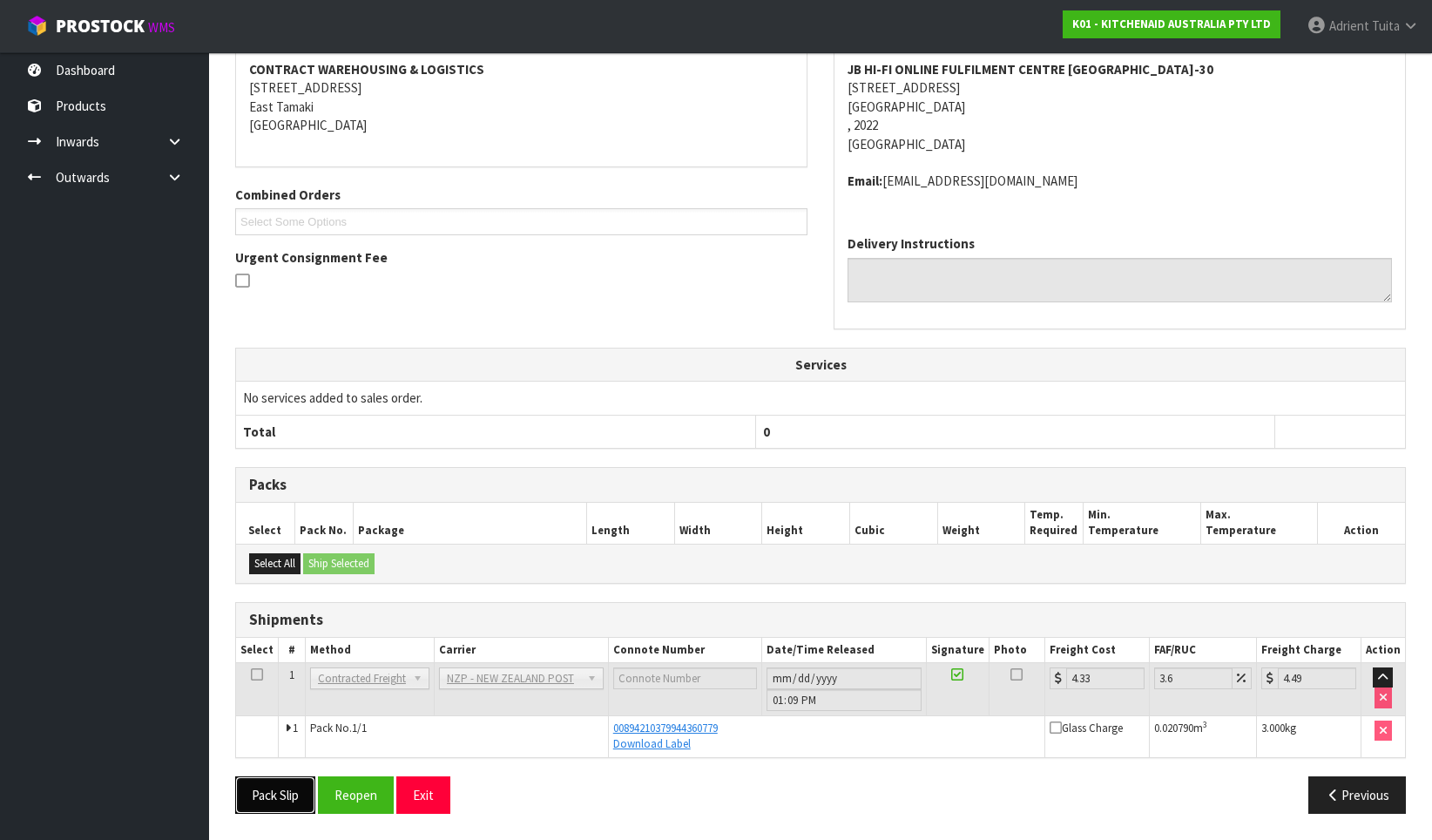
click at [299, 789] on button "Pack Slip" at bounding box center [275, 795] width 80 height 38
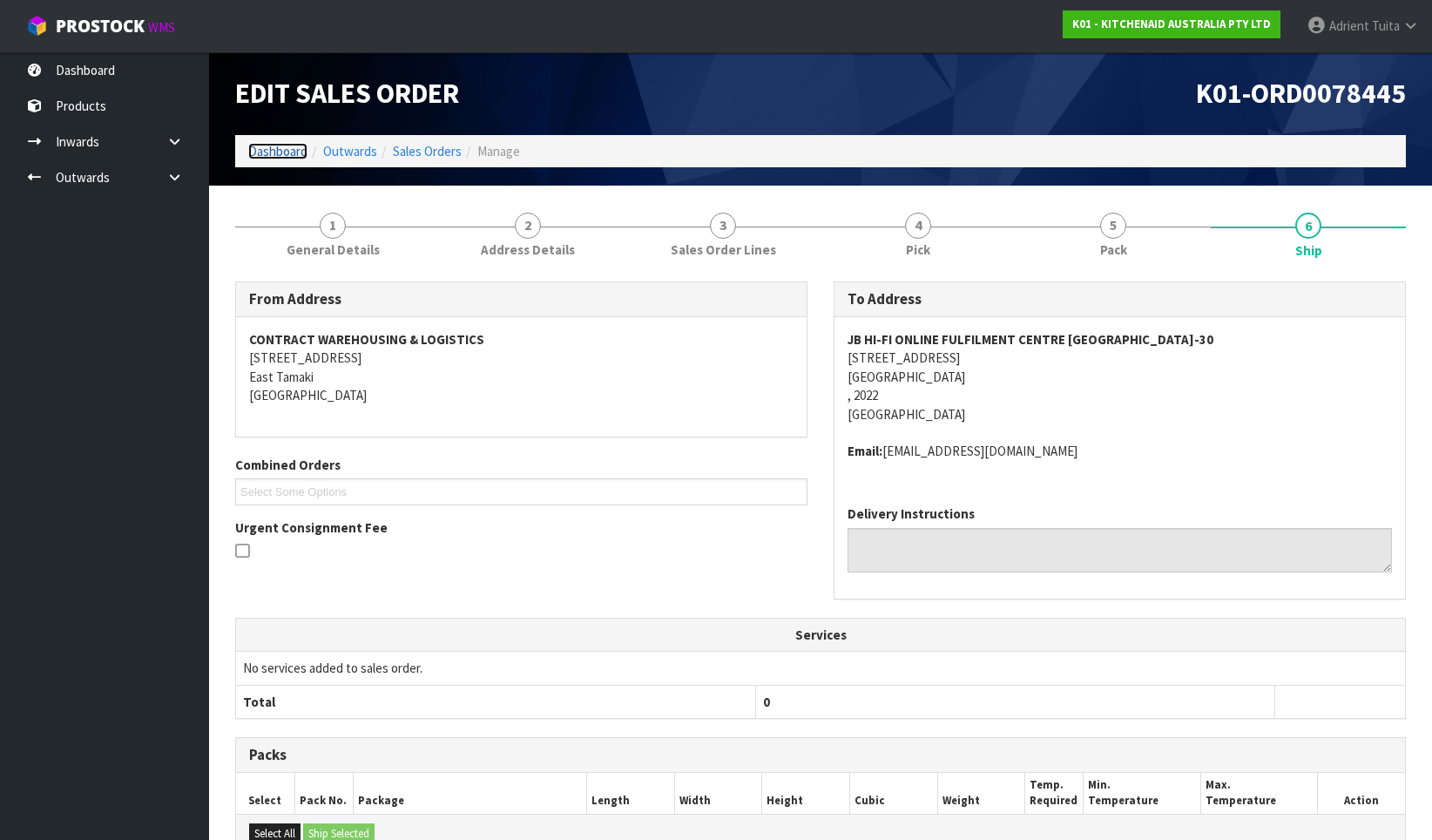
click at [299, 143] on link "Dashboard" at bounding box center [278, 151] width 60 height 17
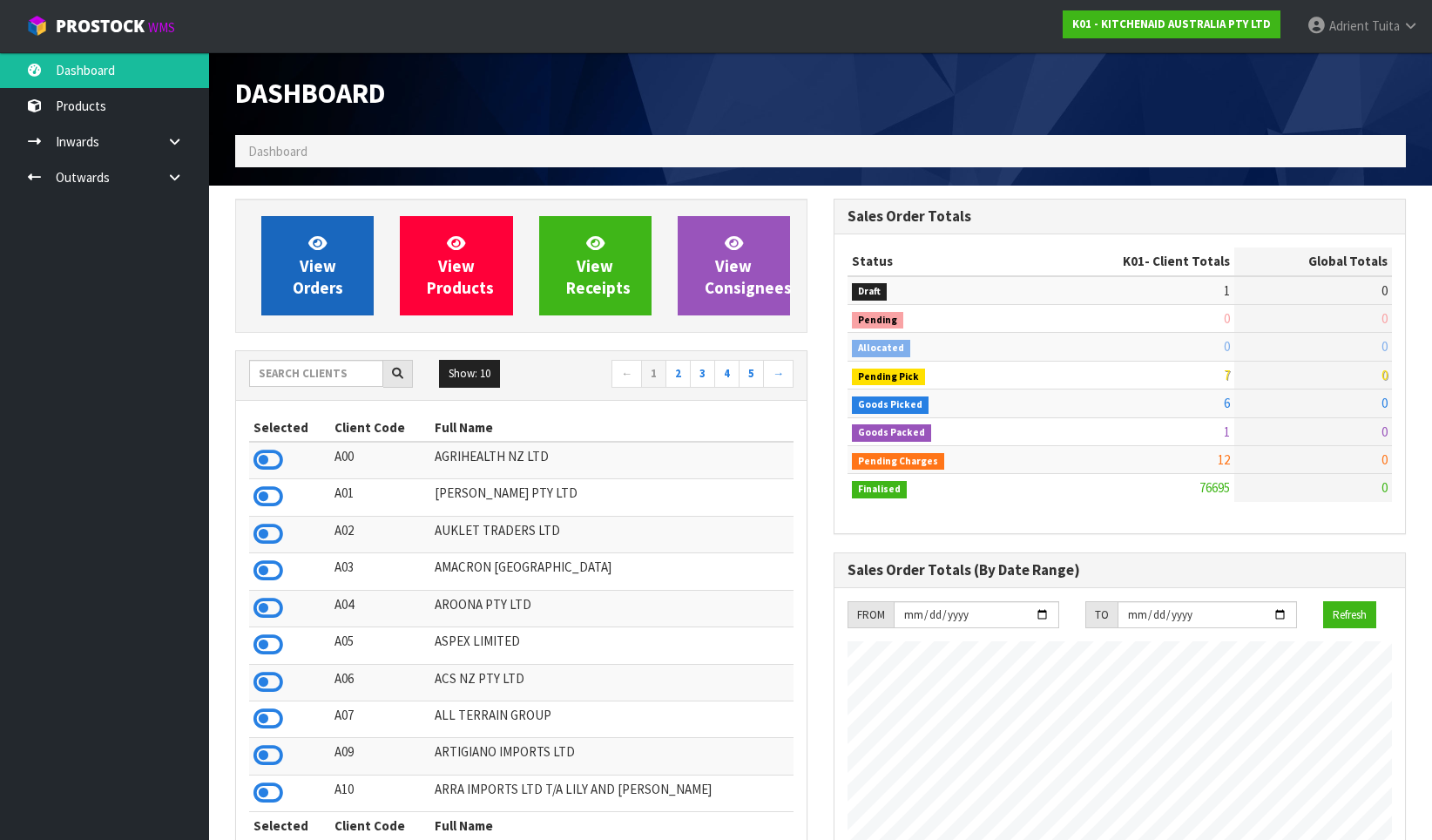
scroll to position [1320, 599]
click at [293, 256] on link "View Orders" at bounding box center [317, 266] width 112 height 99
